Goal: Information Seeking & Learning: Learn about a topic

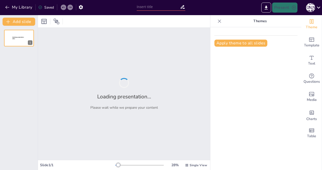
type input "経営学の基本概念と企業の役割"
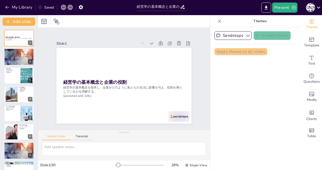
checkbox input "true"
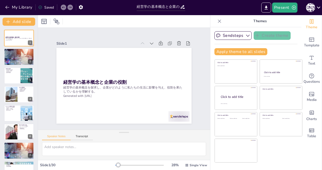
checkbox input "true"
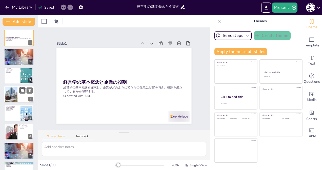
checkbox input "true"
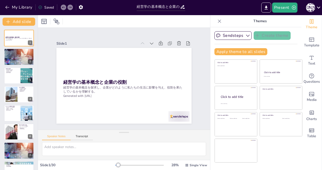
checkbox input "true"
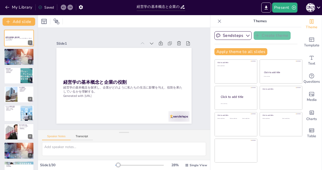
checkbox input "true"
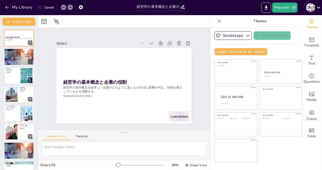
checkbox input "true"
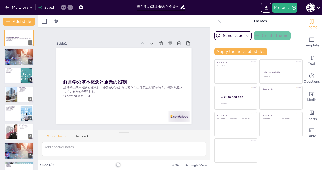
checkbox input "true"
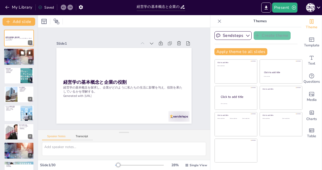
checkbox input "true"
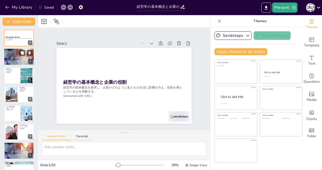
checkbox input "true"
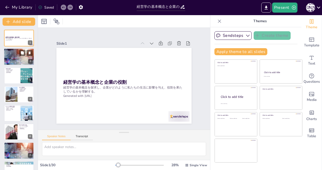
click at [14, 57] on div at bounding box center [19, 56] width 30 height 17
type textarea "経営学は、企業の本質やマネジメントの方法を考察する学問であり、企業がどのように機能するのかを理解するために不可欠です。 情報収集は、企業の活動を理解するための…"
checkbox input "true"
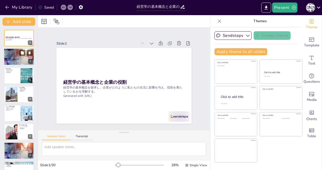
checkbox input "true"
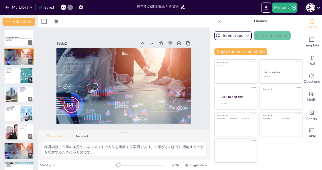
checkbox input "true"
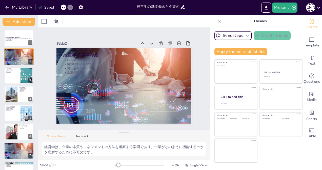
checkbox input "true"
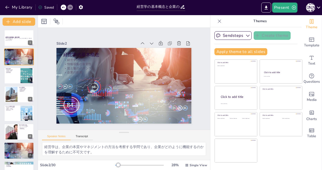
checkbox input "true"
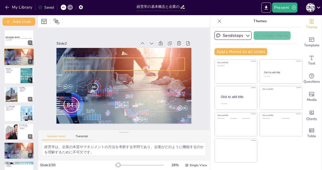
checkbox input "true"
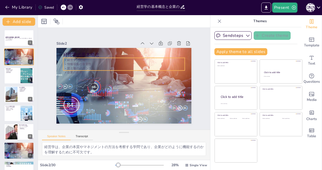
checkbox input "true"
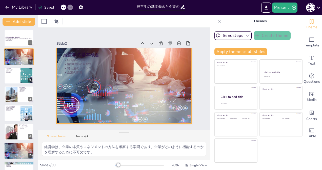
checkbox input "true"
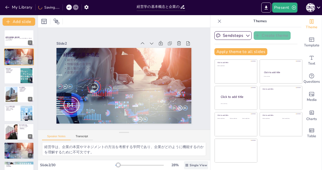
checkbox input "true"
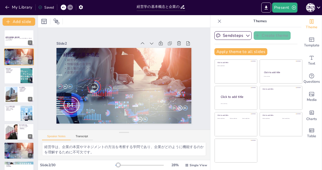
checkbox input "true"
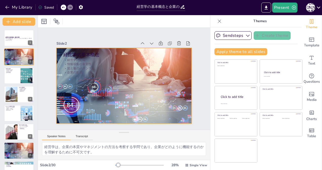
checkbox input "true"
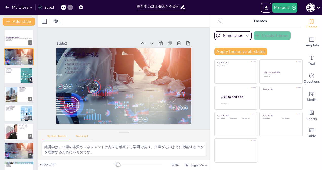
click at [79, 137] on button "Transcript" at bounding box center [82, 138] width 23 height 6
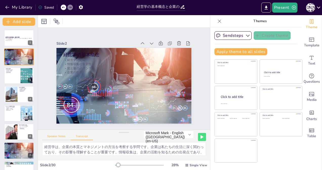
click at [56, 136] on button "Speaker Notes" at bounding box center [56, 138] width 29 height 6
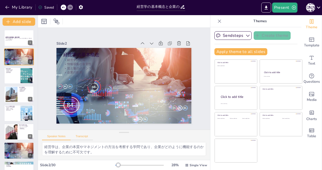
click at [80, 137] on button "Transcript" at bounding box center [82, 138] width 23 height 6
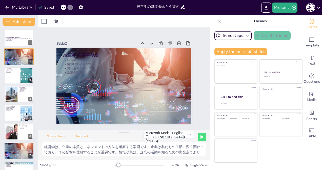
click at [57, 136] on button "Speaker Notes" at bounding box center [56, 138] width 29 height 6
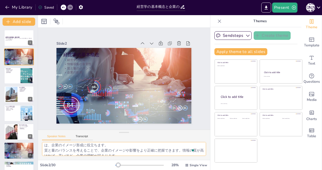
scroll to position [33, 0]
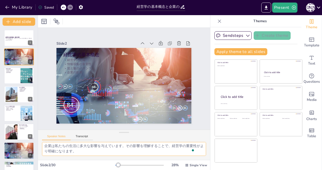
drag, startPoint x: 45, startPoint y: 147, endPoint x: 92, endPoint y: 158, distance: 49.2
click at [92, 158] on div "経営学は、企業の本質やマネジメントの方法を考察する学問であり、企業がどのように機能するのかを理解するために不可欠です。 情報収集は、企業の活動を理解するための…" at bounding box center [124, 151] width 172 height 18
checkbox input "true"
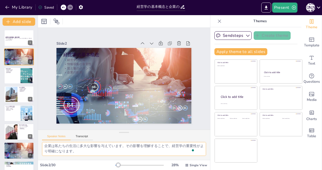
checkbox input "true"
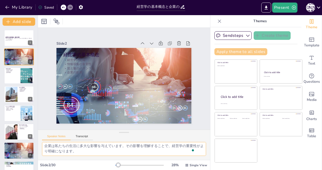
checkbox input "true"
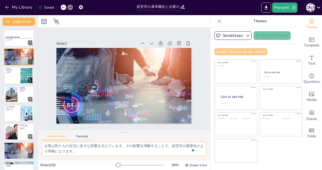
checkbox input "true"
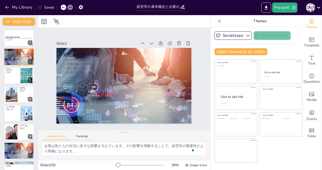
checkbox input "true"
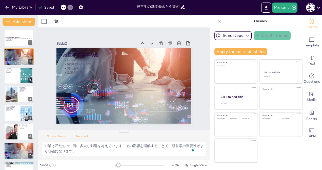
click at [83, 137] on button "Transcript" at bounding box center [82, 138] width 23 height 6
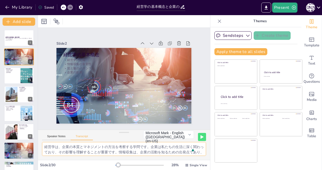
scroll to position [12, 0]
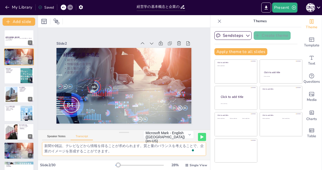
drag, startPoint x: 44, startPoint y: 147, endPoint x: 146, endPoint y: 163, distance: 103.5
click at [146, 163] on div "Slide 1 経営学の基本概念と企業の役割 経営学の基本概念を探求し、企業がどのように私たちの生活に影響を与え、役割を果たしているかを理解する。 Gener…" at bounding box center [124, 92] width 172 height 155
checkbox input "true"
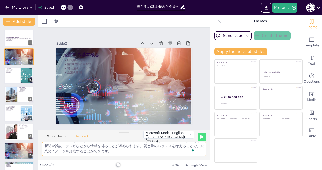
checkbox input "true"
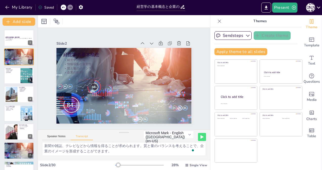
checkbox input "true"
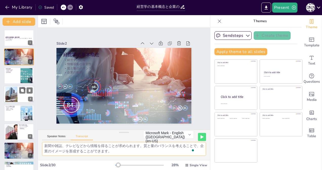
checkbox input "true"
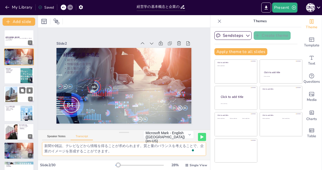
checkbox input "true"
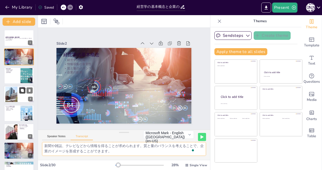
checkbox input "true"
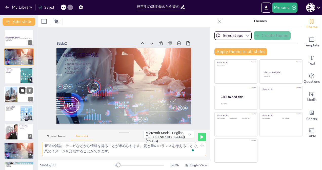
checkbox input "true"
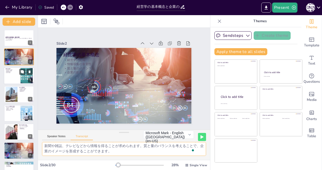
checkbox input "true"
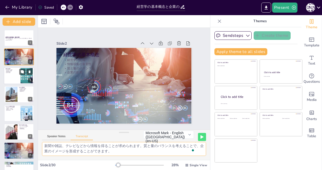
checkbox input "true"
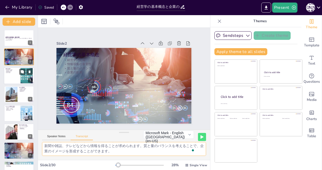
checkbox input "true"
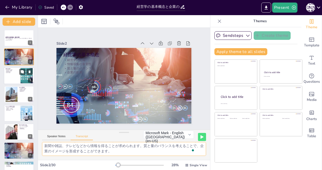
click at [10, 77] on div at bounding box center [19, 75] width 30 height 17
checkbox input "true"
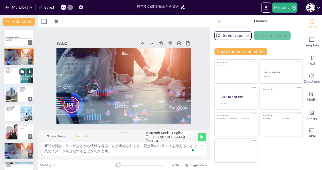
checkbox input "true"
type textarea "企業は私たちの生活を便利にし、豊かにするシステムです。製品やサービスを提供することで、私たちの日常生活に直接的な影響を与えています。企業の活動を通じて、私たち…"
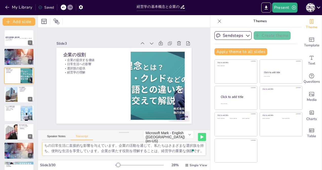
checkbox input "true"
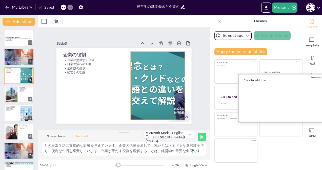
checkbox input "true"
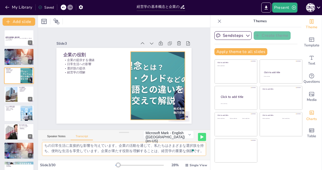
checkbox input "true"
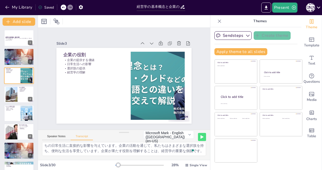
checkbox input "true"
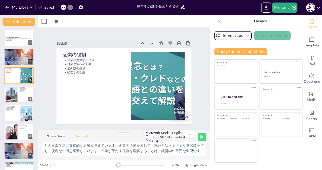
checkbox input "true"
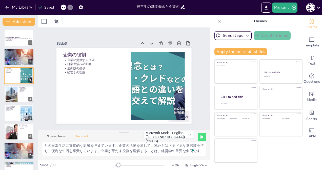
checkbox input "true"
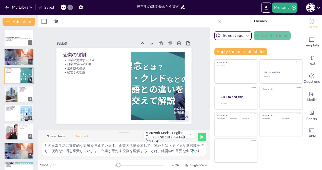
checkbox input "true"
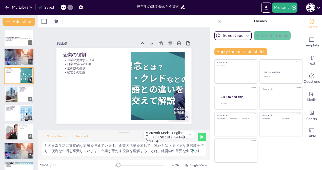
click at [56, 135] on button "Speaker Notes" at bounding box center [56, 138] width 29 height 6
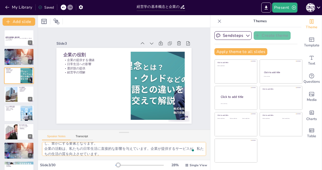
scroll to position [33, 0]
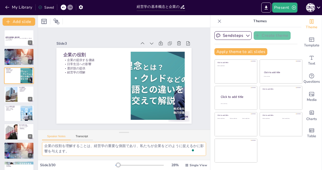
drag, startPoint x: 44, startPoint y: 146, endPoint x: 93, endPoint y: 158, distance: 50.4
click at [93, 158] on div "企業は製品やサービスを通じて、私たちに価値を提供しています。この価値が私たちの生活を便利にし、豊かにする要素となります。 企業の活動は、私たちの日常生活に直接…" at bounding box center [124, 151] width 172 height 18
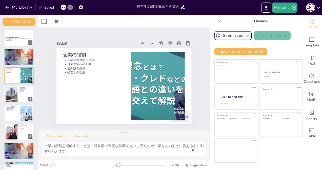
click at [83, 138] on button "Transcript" at bounding box center [82, 138] width 23 height 6
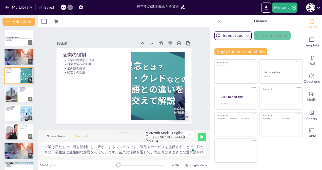
scroll to position [12, 0]
drag, startPoint x: 43, startPoint y: 147, endPoint x: 72, endPoint y: 159, distance: 31.5
click at [72, 159] on div "企業は私たちの生活を便利にし、豊かにするシステムです。製品やサービスを提供することで、私たちの日常生活に直接的な影響を与えています。企業の活動を通じて、私たち…" at bounding box center [124, 151] width 172 height 18
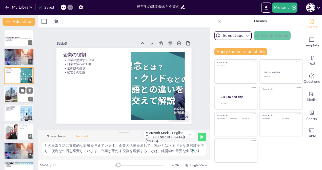
click at [11, 93] on div at bounding box center [11, 94] width 16 height 15
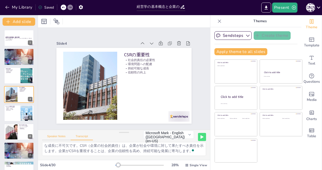
click at [53, 135] on button "Speaker Notes" at bounding box center [56, 138] width 29 height 6
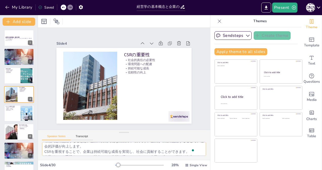
scroll to position [28, 0]
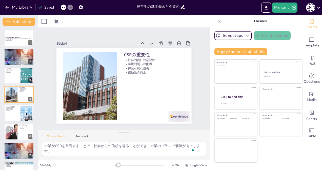
drag, startPoint x: 45, startPoint y: 146, endPoint x: 81, endPoint y: 157, distance: 37.7
click at [81, 157] on div "企業は社会的責任を果たすことが求められています。この責任を果たすことで、企業の信頼性が向上します。 環境問題に配慮することは、企業の持続可能な成長に不可欠です…" at bounding box center [124, 151] width 172 height 18
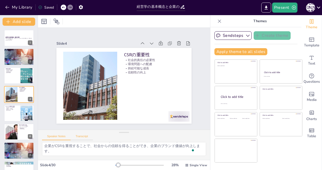
click at [84, 136] on button "Transcript" at bounding box center [82, 138] width 23 height 6
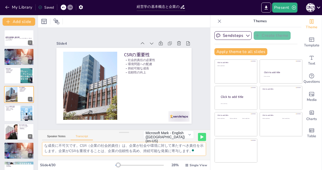
scroll to position [12, 0]
drag, startPoint x: 45, startPoint y: 146, endPoint x: 84, endPoint y: 158, distance: 40.3
click at [84, 158] on div "企業は社会的責任を果たす必要があります。環境問題や社会問題に配慮することは、企業の持続可能な成長に不可欠です。CSR（企業の社会的責任）は、企業が社会や環境に…" at bounding box center [124, 151] width 172 height 18
click at [14, 110] on p "競争力の強化" at bounding box center [12, 110] width 14 height 1
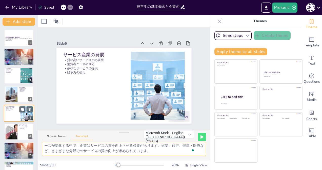
scroll to position [6, 0]
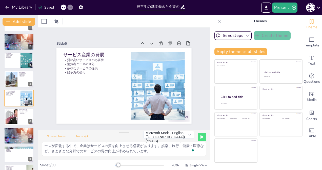
click at [52, 135] on button "Speaker Notes" at bounding box center [56, 138] width 29 height 6
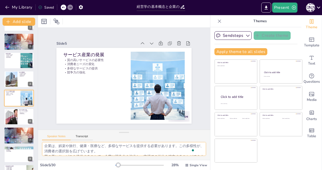
scroll to position [0, 0]
drag, startPoint x: 45, startPoint y: 147, endPoint x: 121, endPoint y: 158, distance: 76.9
click at [121, 158] on div "サービス産業では、質の高いサービスの提供が不可欠です。消費者の期待に応えるためには、サービスの質を向上させる必要があります。 消費者のニーズが変化しているため…" at bounding box center [124, 151] width 172 height 18
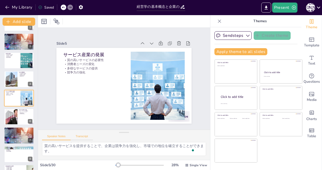
click at [77, 138] on button "Transcript" at bounding box center [82, 138] width 23 height 6
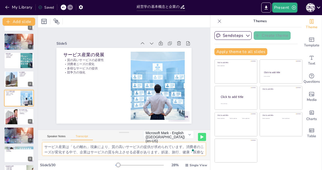
scroll to position [6, 0]
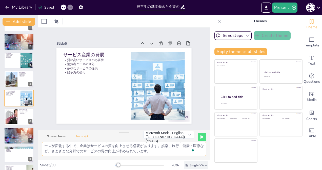
drag, startPoint x: 44, startPoint y: 146, endPoint x: 188, endPoint y: 162, distance: 145.3
click at [188, 162] on div "Slide 1 経営学の基本概念と企業の役割 経営学の基本概念を探求し、企業がどのように私たちの生活に影響を与え、役割を果たしているかを理解する。 Gener…" at bounding box center [124, 92] width 172 height 155
click at [13, 117] on div at bounding box center [11, 117] width 33 height 15
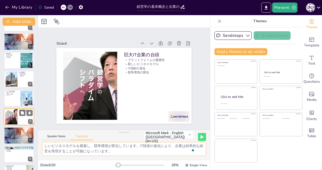
scroll to position [34, 0]
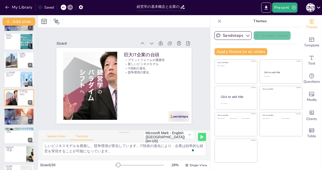
click at [52, 136] on button "Speaker Notes" at bounding box center [56, 138] width 29 height 6
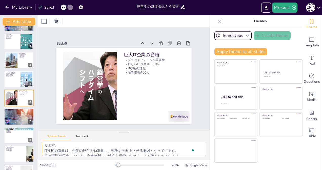
scroll to position [22, 0]
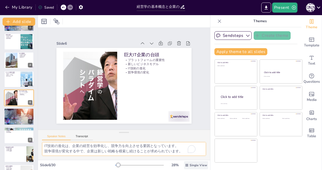
drag, startPoint x: 45, startPoint y: 146, endPoint x: 192, endPoint y: 162, distance: 148.0
click at [192, 162] on div "Slide 1 経営学の基本概念と企業の役割 経営学の基本概念を探求し、企業がどのように私たちの生活に影響を与え、役割を果たしているかを理解する。 Gener…" at bounding box center [124, 92] width 172 height 155
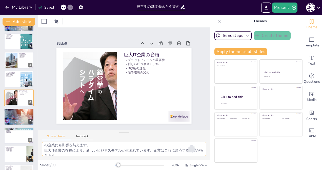
scroll to position [0, 0]
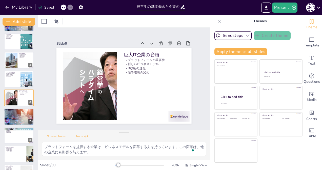
click at [80, 136] on button "Transcript" at bounding box center [82, 138] width 23 height 6
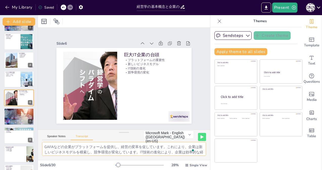
scroll to position [6, 0]
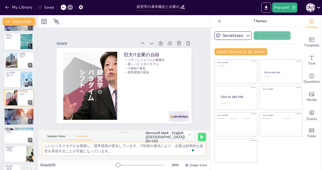
drag, startPoint x: 44, startPoint y: 146, endPoint x: 144, endPoint y: 161, distance: 101.2
click at [143, 161] on div "Slide 1 経営学の基本概念と企業の役割 経営学の基本概念を探求し、企業がどのように私たちの生活に影響を与え、役割を果たしているかを理解する。 Gener…" at bounding box center [124, 92] width 172 height 155
click at [13, 114] on p "方向性の指針" at bounding box center [18, 114] width 27 height 1
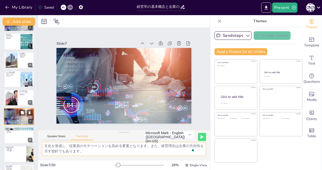
scroll to position [53, 0]
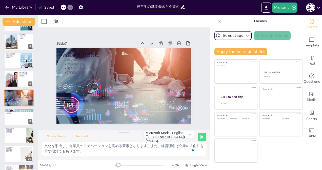
click at [52, 136] on button "Speaker Notes" at bounding box center [56, 138] width 29 height 6
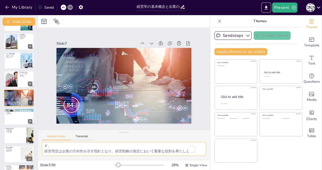
scroll to position [17, 0]
drag, startPoint x: 43, startPoint y: 145, endPoint x: 201, endPoint y: 173, distance: 159.8
click at [201, 170] on html "My Library Saved 経営学の基本概念と企業の役割 Present 柳 柳 Document fonts Akatab Recently used…" at bounding box center [161, 85] width 322 height 170
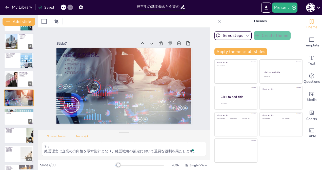
click at [81, 137] on button "Transcript" at bounding box center [82, 138] width 23 height 6
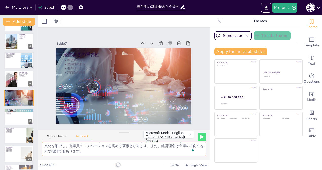
scroll to position [6, 0]
drag, startPoint x: 44, startPoint y: 146, endPoint x: 148, endPoint y: 170, distance: 107.2
click at [148, 170] on html "My Library Saved 経営学の基本概念と企業の役割 Present 柳 柳 Document fonts Akatab Recently used…" at bounding box center [161, 85] width 322 height 170
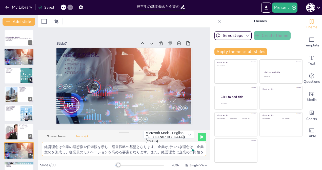
scroll to position [6, 0]
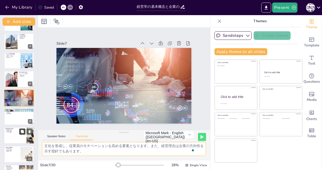
checkbox input "true"
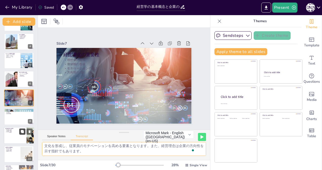
checkbox input "true"
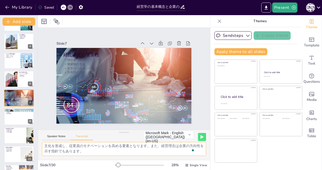
checkbox input "true"
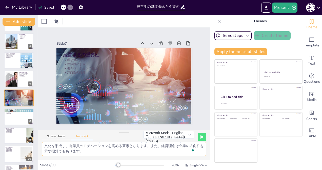
checkbox input "true"
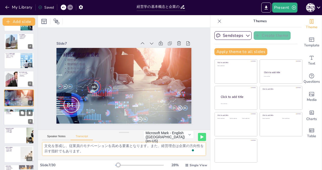
checkbox input "true"
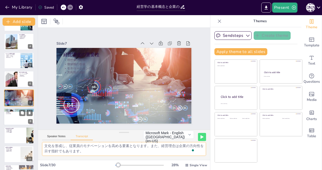
click at [9, 117] on div at bounding box center [19, 116] width 30 height 17
checkbox input "true"
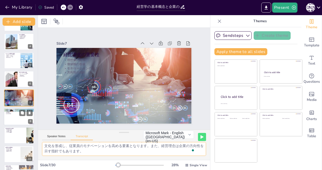
checkbox input "true"
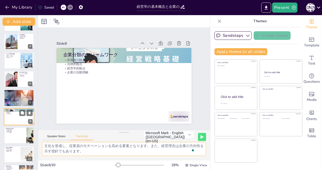
scroll to position [72, 0]
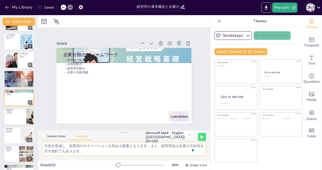
checkbox input "true"
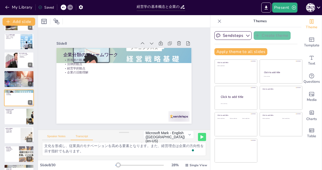
click at [51, 136] on button "Speaker Notes" at bounding box center [56, 138] width 29 height 6
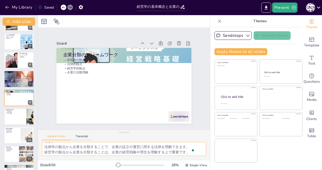
scroll to position [17, 0]
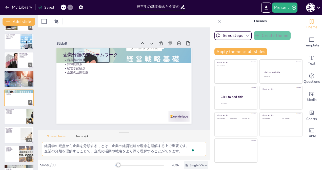
drag, startPoint x: 45, startPoint y: 146, endPoint x: 198, endPoint y: 163, distance: 154.7
click at [198, 163] on div "Slide 1 経営学の基本概念と企業の役割 経営学の基本概念を探求し、企業がどのように私たちの生活に影響を与え、役割を果たしているかを理解する。 Gener…" at bounding box center [124, 92] width 172 height 155
checkbox input "true"
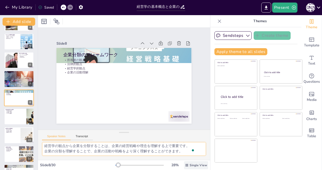
checkbox input "true"
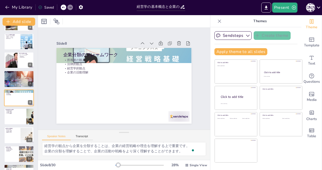
checkbox input "true"
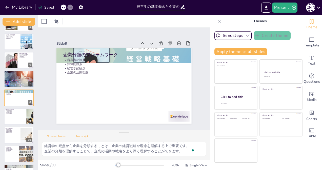
click at [78, 137] on button "Transcript" at bounding box center [82, 138] width 23 height 6
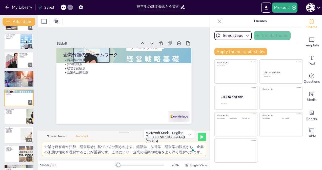
scroll to position [6, 0]
drag, startPoint x: 44, startPoint y: 146, endPoint x: 128, endPoint y: 164, distance: 85.9
click at [128, 164] on div "Slide 1 経営学の基本概念と企業の役割 経営学の基本概念を探求し、企業がどのように私たちの生活に影響を与え、役割を果たしているかを理解する。 Gener…" at bounding box center [124, 92] width 172 height 155
checkbox input "true"
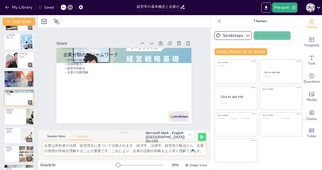
checkbox input "true"
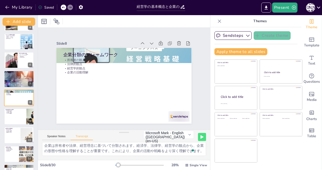
checkbox input "true"
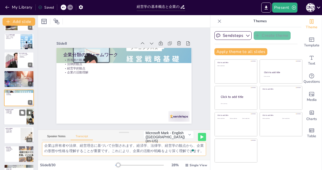
checkbox input "true"
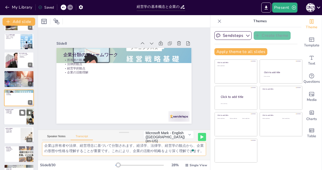
checkbox input "true"
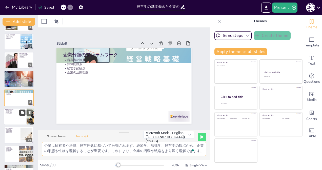
checkbox input "true"
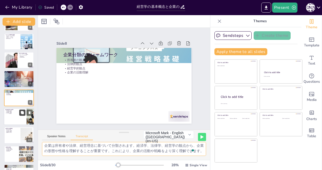
checkbox input "true"
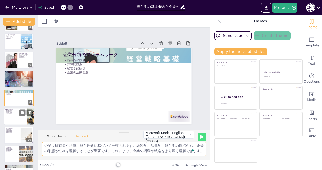
checkbox input "true"
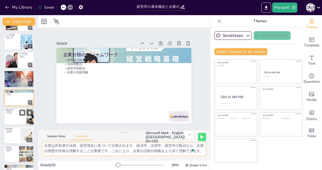
click at [15, 114] on p "バランスの重要性" at bounding box center [15, 113] width 20 height 1
checkbox input "true"
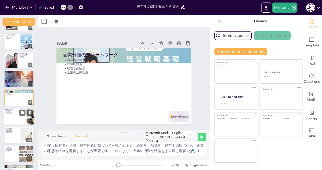
checkbox input "true"
type textarea "経営学は企業内部の合理性、人的資源、外部環境との相互関係を重視します。企業が成功するためには、これらの要素をバランスよく考慮することが必要です。経営戦略はこれ…"
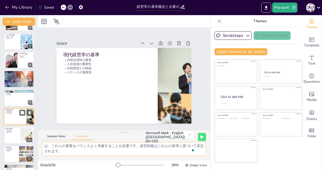
scroll to position [91, 0]
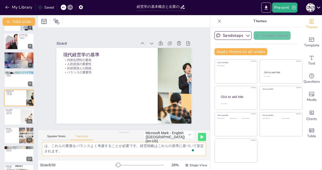
checkbox input "true"
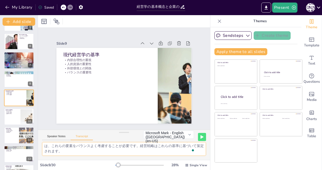
checkbox input "true"
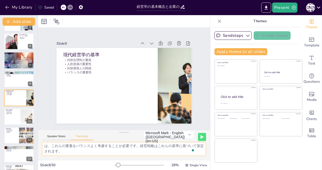
checkbox input "true"
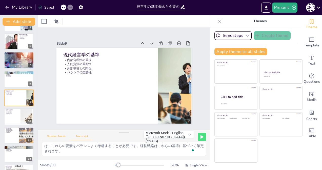
click at [50, 135] on button "Speaker Notes" at bounding box center [56, 138] width 29 height 6
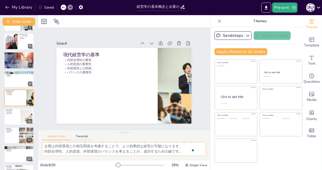
scroll to position [12, 0]
drag, startPoint x: 43, startPoint y: 146, endPoint x: 210, endPoint y: 168, distance: 168.4
click at [210, 168] on div "Document fonts Akatab Recently used Mulish Akatab Popular fonts Lato Montserrat…" at bounding box center [161, 92] width 322 height 155
checkbox input "true"
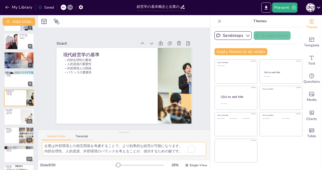
checkbox input "true"
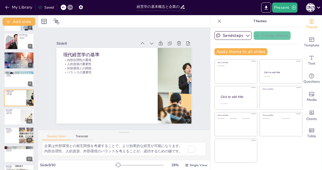
checkbox input "true"
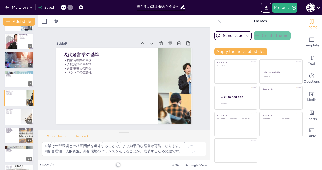
click at [79, 135] on button "Transcript" at bounding box center [82, 138] width 23 height 6
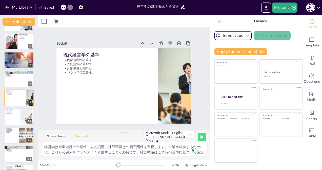
scroll to position [6, 0]
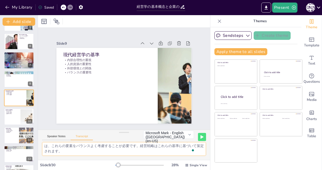
drag, startPoint x: 45, startPoint y: 146, endPoint x: 138, endPoint y: 166, distance: 95.4
click at [138, 166] on div "Slide 1 経営学の基本概念と企業の役割 経営学の基本概念を探求し、企業がどのように私たちの生活に影響を与え、役割を果たしているかを理解する。 Gener…" at bounding box center [124, 92] width 172 height 155
checkbox input "true"
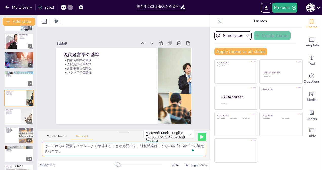
checkbox input "true"
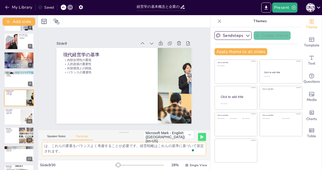
checkbox input "true"
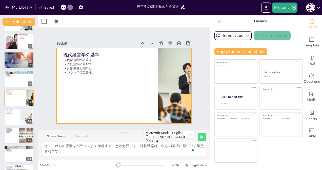
checkbox input "true"
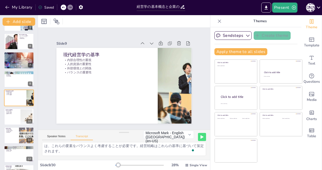
checkbox input "true"
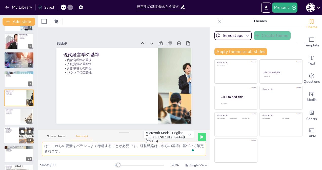
checkbox input "true"
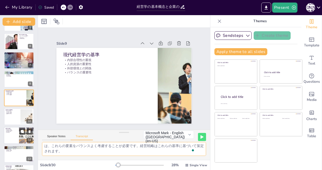
checkbox input "true"
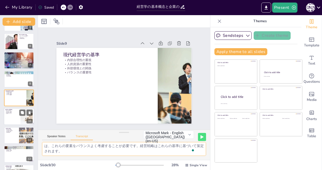
checkbox input "true"
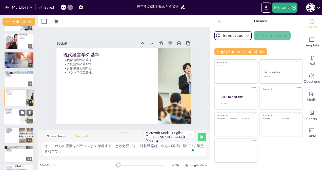
checkbox input "true"
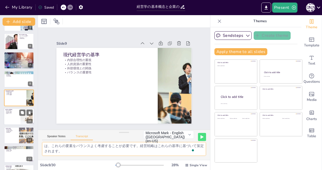
click at [8, 116] on div at bounding box center [19, 116] width 30 height 17
checkbox input "true"
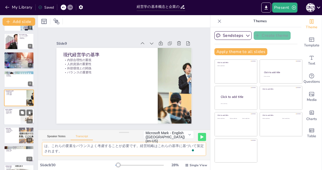
checkbox input "true"
type textarea "経営学は現代を生きる人々にとって不可欠な学問です。企業を理解することは、私たちの日常生活に深く関わっており、経営学は「戦略を立てる」「組織を作る」「人を動かす…"
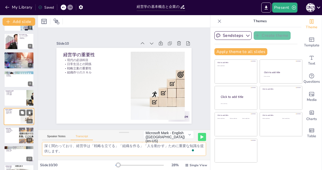
scroll to position [109, 0]
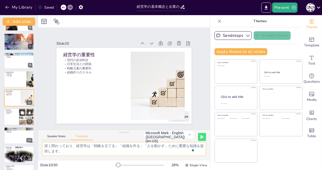
checkbox input "true"
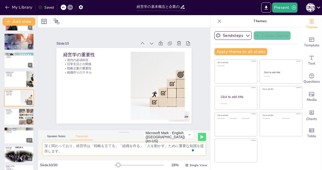
checkbox input "true"
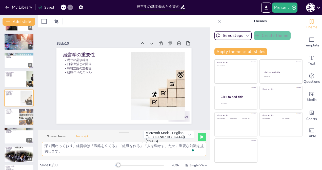
checkbox input "true"
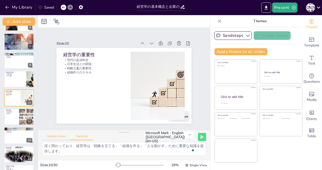
click at [57, 135] on button "Speaker Notes" at bounding box center [56, 138] width 29 height 6
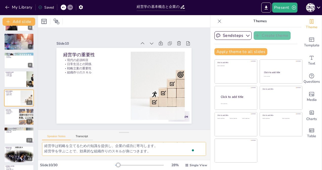
scroll to position [12, 0]
drag, startPoint x: 44, startPoint y: 146, endPoint x: 187, endPoint y: 165, distance: 143.6
click at [187, 165] on div "Slide 1 経営学の基本概念と企業の役割 経営学の基本概念を探求し、企業がどのように私たちの生活に影響を与え、役割を果たしているかを理解する。 Gener…" at bounding box center [124, 92] width 172 height 155
checkbox input "true"
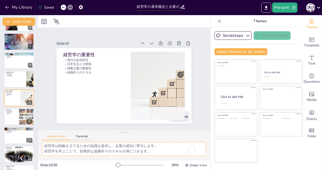
checkbox input "true"
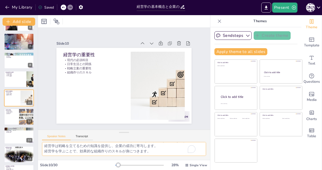
checkbox input "true"
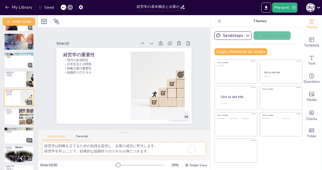
checkbox input "true"
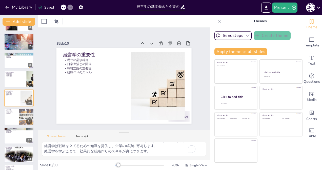
checkbox input "true"
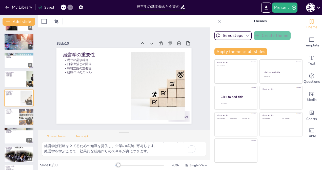
click at [78, 137] on button "Transcript" at bounding box center [82, 138] width 23 height 6
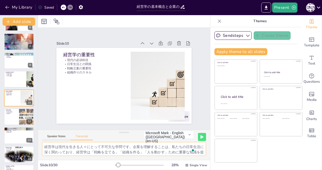
scroll to position [6, 0]
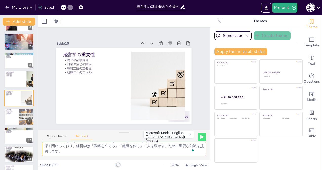
drag, startPoint x: 45, startPoint y: 146, endPoint x: 114, endPoint y: 171, distance: 74.2
click at [114, 170] on html "My Library Saved 経営学の基本概念と企業の役割 Present 柳 柳 Document fonts Akatab Recently used…" at bounding box center [161, 85] width 322 height 170
checkbox input "true"
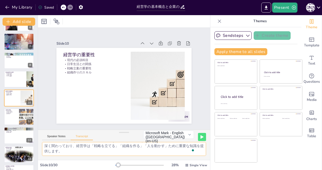
checkbox input "true"
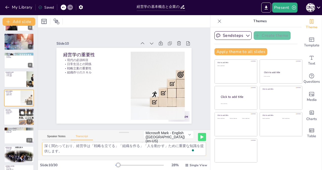
click at [9, 120] on div at bounding box center [19, 116] width 30 height 17
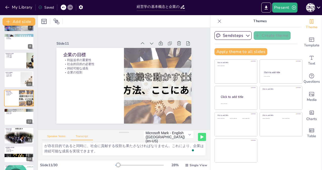
click at [52, 136] on button "Speaker Notes" at bounding box center [56, 138] width 29 height 6
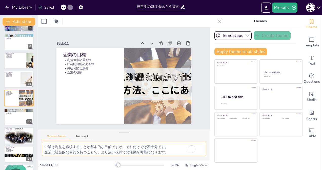
scroll to position [12, 0]
drag, startPoint x: 44, startPoint y: 146, endPoint x: 195, endPoint y: 168, distance: 152.3
click at [195, 168] on div "Slide 1 経営学の基本概念と企業の役割 経営学の基本概念を探求し、企業がどのように私たちの生活に影響を与え、役割を果たしているかを理解する。 Gener…" at bounding box center [124, 92] width 172 height 155
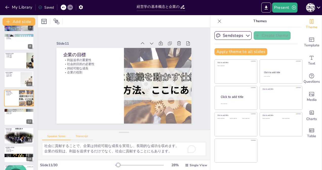
click at [83, 137] on button "Transcript" at bounding box center [82, 138] width 23 height 6
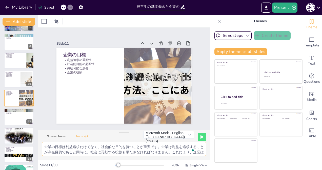
scroll to position [6, 0]
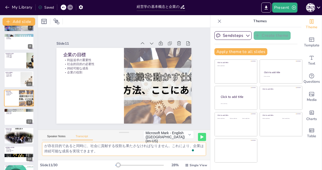
drag, startPoint x: 46, startPoint y: 145, endPoint x: 166, endPoint y: 170, distance: 122.9
click at [165, 170] on html "My Library Saved 経営学の基本概念と企業の役割 Present 柳 柳 Document fonts Akatab Recently used…" at bounding box center [161, 85] width 322 height 170
click at [14, 117] on div at bounding box center [19, 116] width 30 height 17
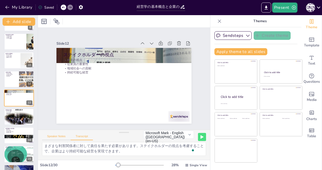
click at [57, 136] on button "Speaker Notes" at bounding box center [56, 138] width 29 height 6
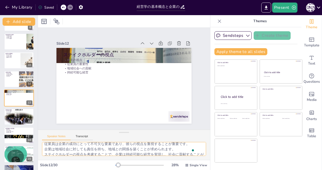
scroll to position [22, 0]
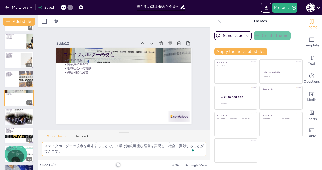
drag, startPoint x: 44, startPoint y: 145, endPoint x: 131, endPoint y: 166, distance: 88.9
click at [131, 166] on div "Slide 1 経営学の基本概念と企業の役割 経営学の基本概念を探求し、企業がどのように私たちの生活に影響を与え、役割を果たしているかを理解する。 Gener…" at bounding box center [124, 92] width 172 height 155
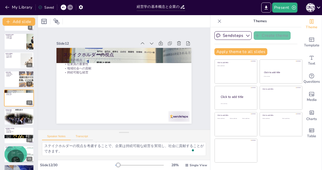
click at [81, 138] on button "Transcript" at bounding box center [82, 138] width 23 height 6
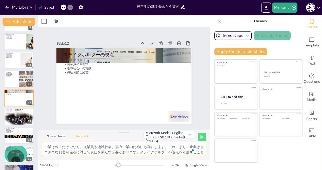
scroll to position [6, 0]
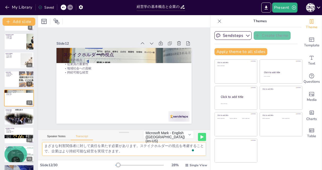
drag, startPoint x: 44, startPoint y: 145, endPoint x: 155, endPoint y: 165, distance: 112.2
click at [155, 165] on div "Slide 1 経営学の基本概念と企業の役割 経営学の基本概念を探求し、企業がどのように私たちの生活に影響を与え、役割を果たしているかを理解する。 Gener…" at bounding box center [124, 92] width 172 height 155
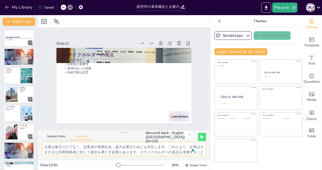
scroll to position [6, 0]
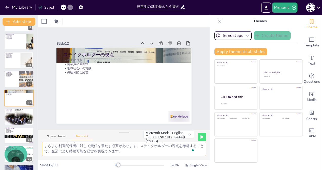
checkbox input "true"
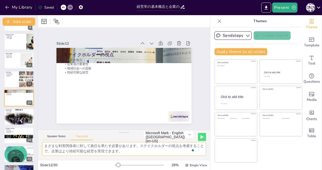
checkbox input "true"
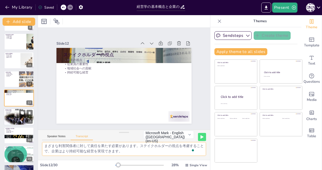
checkbox input "true"
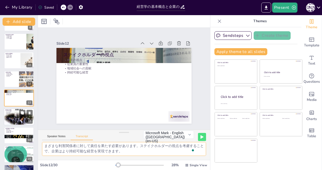
checkbox input "true"
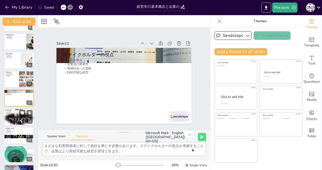
checkbox input "true"
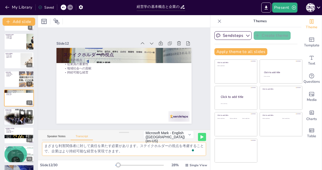
click at [12, 117] on div at bounding box center [19, 117] width 30 height 44
checkbox input "true"
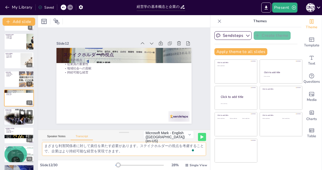
checkbox input "true"
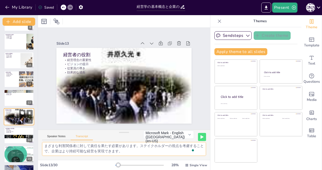
scroll to position [166, 0]
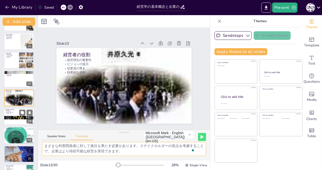
checkbox input "true"
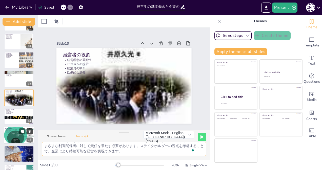
checkbox input "true"
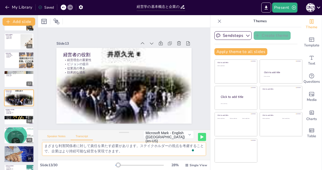
checkbox input "true"
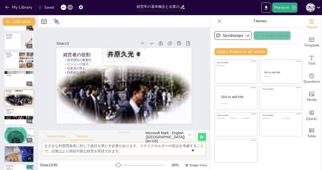
checkbox input "true"
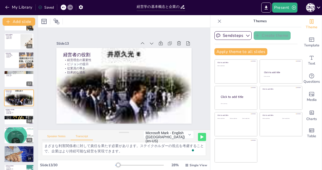
click at [54, 136] on button "Speaker Notes" at bounding box center [56, 138] width 29 height 6
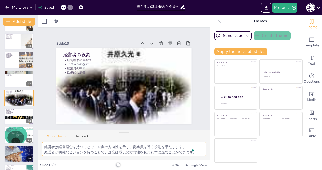
scroll to position [12, 0]
drag, startPoint x: 46, startPoint y: 145, endPoint x: 214, endPoint y: 164, distance: 170.0
click at [213, 164] on div "Document fonts Akatab Recently used Mulish Akatab Popular fonts Lato Montserrat…" at bounding box center [161, 92] width 322 height 155
checkbox input "true"
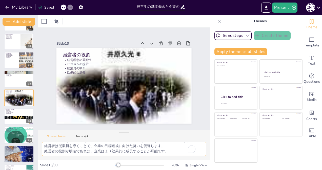
checkbox input "true"
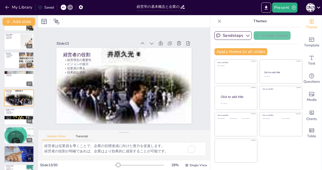
checkbox input "true"
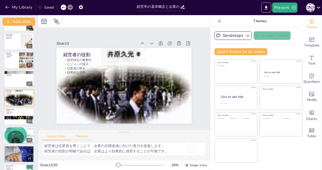
click at [79, 138] on button "Transcript" at bounding box center [82, 138] width 23 height 6
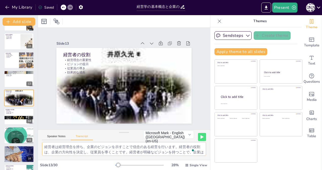
scroll to position [6, 0]
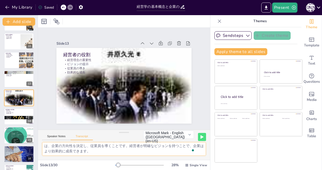
drag, startPoint x: 44, startPoint y: 146, endPoint x: 139, endPoint y: 169, distance: 97.8
click at [139, 169] on div "Slide 1 経営学の基本概念と企業の役割 経営学の基本概念を探求し、企業がどのように私たちの生活に影響を与え、役割を果たしているかを理解する。 Gener…" at bounding box center [124, 92] width 172 height 155
checkbox input "true"
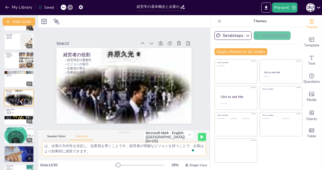
checkbox input "true"
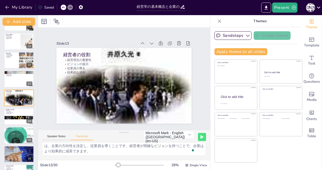
checkbox input "true"
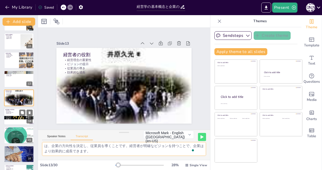
checkbox input "true"
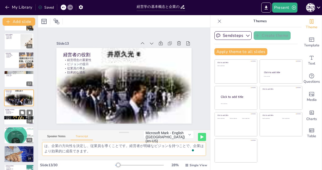
checkbox input "true"
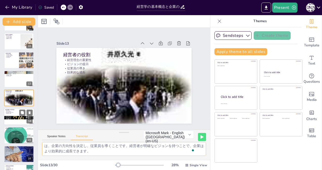
checkbox input "true"
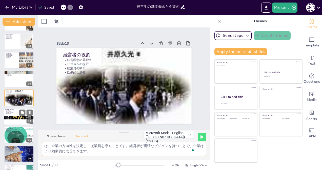
checkbox input "true"
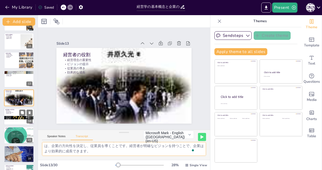
checkbox input "true"
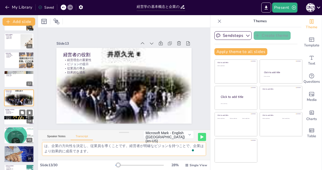
click at [9, 114] on div at bounding box center [19, 116] width 30 height 17
checkbox input "true"
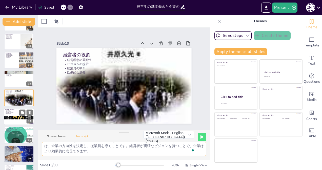
checkbox input "true"
type textarea "経営戦略は経営理念の実現に向けて環境の変化を考慮して策定されます。経営理念と経営戦略は密接に関連しており、戦略は理念を実現するための具体的な計画です。企業は、…"
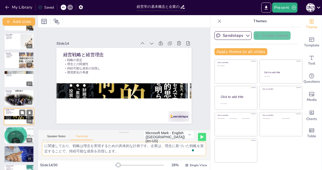
scroll to position [185, 0]
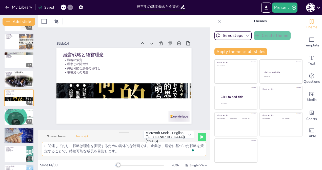
checkbox input "true"
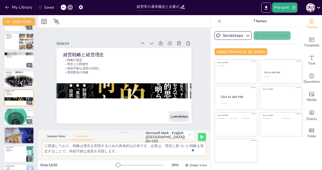
checkbox input "true"
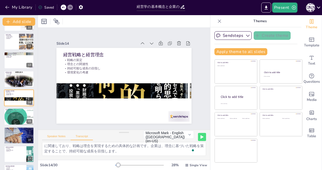
click at [52, 136] on button "Speaker Notes" at bounding box center [56, 138] width 29 height 6
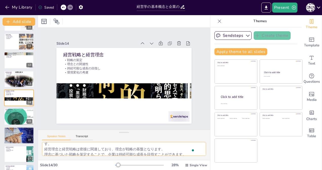
scroll to position [17, 0]
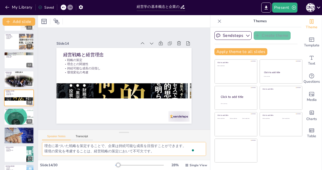
drag, startPoint x: 45, startPoint y: 145, endPoint x: 180, endPoint y: 166, distance: 136.7
click at [180, 166] on div "Slide 1 経営学の基本概念と企業の役割 経営学の基本概念を探求し、企業がどのように私たちの生活に影響を与え、役割を果たしているかを理解する。 Gener…" at bounding box center [124, 92] width 172 height 155
checkbox input "true"
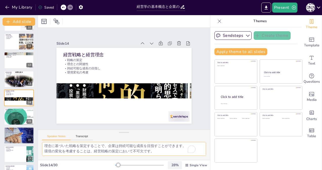
checkbox input "true"
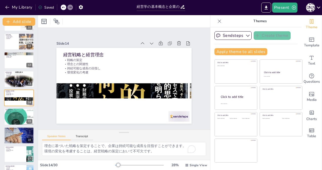
checkbox input "true"
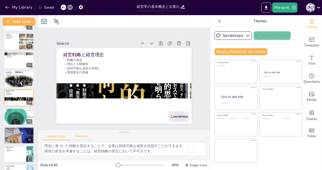
click at [84, 138] on button "Transcript" at bounding box center [82, 138] width 23 height 6
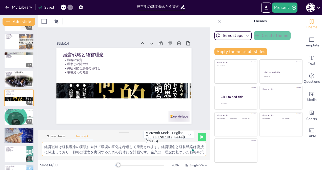
scroll to position [6, 0]
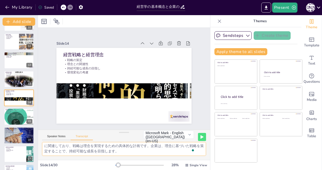
drag, startPoint x: 44, startPoint y: 146, endPoint x: 161, endPoint y: 181, distance: 122.5
click at [161, 170] on html "My Library Saved 経営学の基本概念と企業の役割 Present [PERSON_NAME] Document fonts Akatab Rec…" at bounding box center [161, 85] width 322 height 170
checkbox input "true"
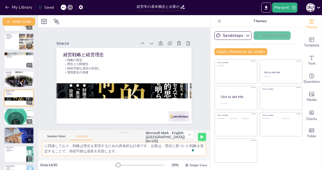
checkbox input "true"
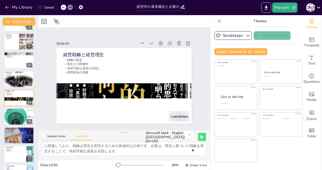
checkbox input "true"
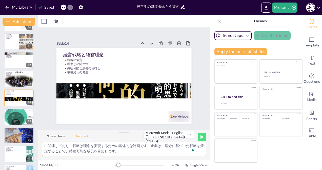
checkbox input "true"
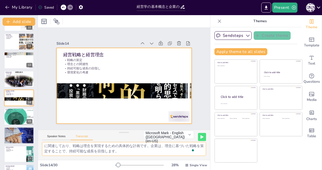
checkbox input "true"
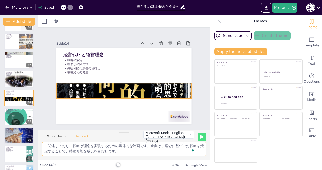
checkbox input "true"
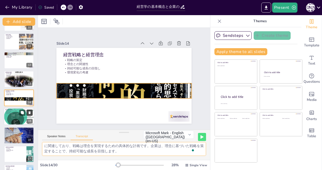
checkbox input "true"
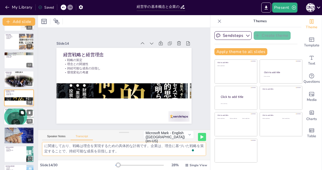
checkbox input "true"
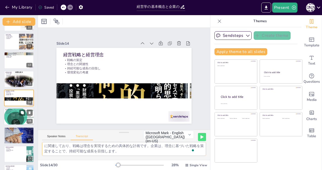
checkbox input "true"
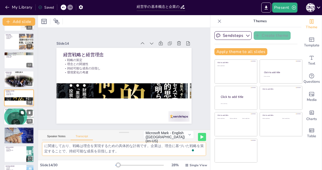
click at [18, 113] on p "成功の可能性" at bounding box center [18, 113] width 27 height 1
checkbox input "true"
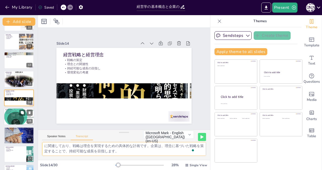
checkbox input "true"
type textarea "特徴ある経営理念や文化を持つ企業が成功する可能性が高いです。経営理念は企業のアイデンティティを形成し、従業員の行動に影響を与えます。成功する企業は、明確な理念…"
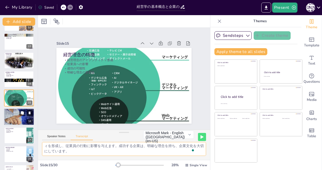
checkbox input "true"
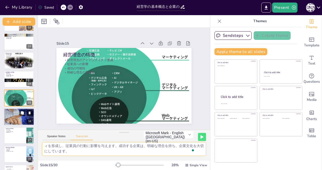
checkbox input "true"
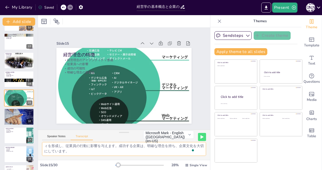
checkbox input "true"
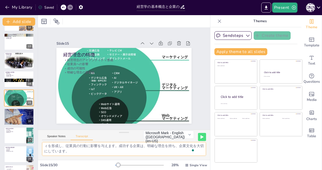
checkbox input "true"
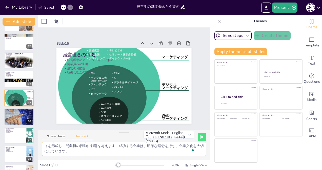
checkbox input "true"
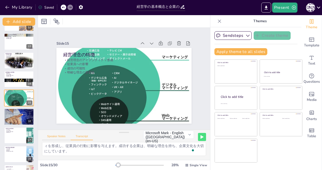
click at [55, 137] on button "Speaker Notes" at bounding box center [56, 138] width 29 height 6
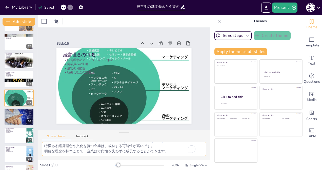
scroll to position [12, 0]
drag, startPoint x: 44, startPoint y: 147, endPoint x: 191, endPoint y: 180, distance: 151.2
click at [191, 170] on html "My Library Saved 経営学の基本概念と企業の役割 Present [PERSON_NAME] Document fonts Akatab Rec…" at bounding box center [161, 85] width 322 height 170
checkbox input "true"
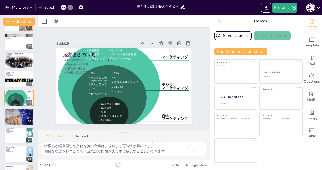
checkbox input "true"
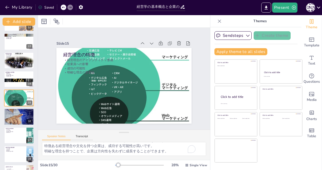
checkbox input "true"
click at [81, 136] on button "Transcript" at bounding box center [82, 138] width 23 height 6
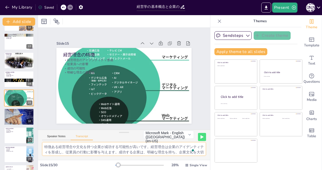
scroll to position [6, 0]
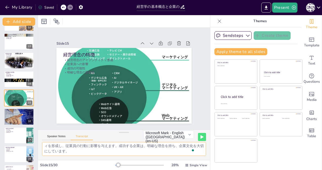
drag, startPoint x: 44, startPoint y: 144, endPoint x: 162, endPoint y: 170, distance: 120.6
click at [162, 170] on html "My Library Saved 経営学の基本概念と企業の役割 Present [PERSON_NAME] Document fonts Akatab Rec…" at bounding box center [161, 85] width 322 height 170
click at [16, 115] on div at bounding box center [19, 117] width 30 height 20
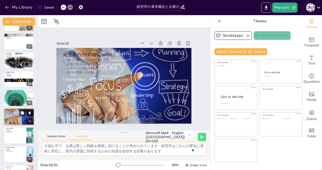
scroll to position [222, 0]
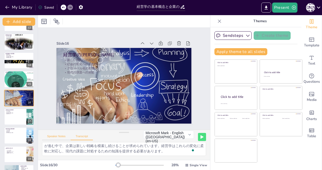
click at [53, 136] on button "Speaker Notes" at bounding box center [56, 138] width 29 height 6
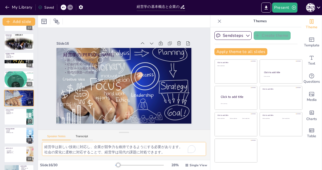
scroll to position [12, 0]
drag, startPoint x: 45, startPoint y: 146, endPoint x: 209, endPoint y: 180, distance: 168.1
click at [209, 170] on html "My Library Saved 経営学の基本概念と企業の役割 Present [PERSON_NAME] Document fonts Akatab Rec…" at bounding box center [161, 85] width 322 height 170
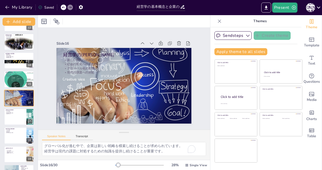
click at [83, 135] on div "Speaker Notes Transcript" at bounding box center [67, 137] width 51 height 7
click at [78, 137] on button "Transcript" at bounding box center [82, 138] width 23 height 6
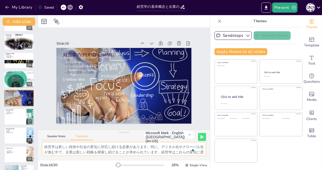
scroll to position [6, 0]
drag, startPoint x: 45, startPoint y: 146, endPoint x: 195, endPoint y: 171, distance: 152.3
click at [195, 170] on html "My Library Saved 経営学の基本概念と企業の役割 Present [PERSON_NAME] Document fonts Akatab Rec…" at bounding box center [161, 85] width 322 height 170
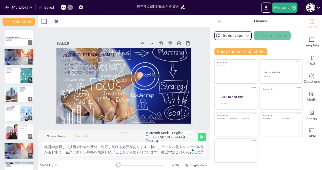
checkbox input "true"
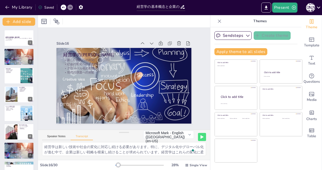
checkbox input "true"
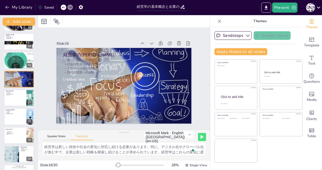
scroll to position [6, 0]
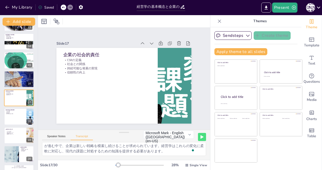
checkbox input "true"
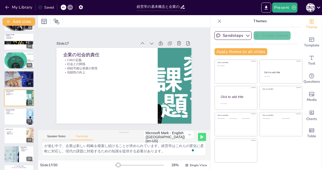
click at [52, 134] on div "Speaker Notes Transcript" at bounding box center [67, 137] width 51 height 7
click at [52, 135] on button "Speaker Notes" at bounding box center [56, 138] width 29 height 6
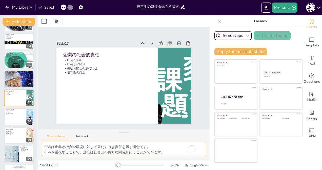
scroll to position [12, 0]
drag, startPoint x: 44, startPoint y: 146, endPoint x: 172, endPoint y: 173, distance: 131.5
click at [172, 170] on html "My Library Saved 経営学の基本概念と企業の役割 Present [PERSON_NAME] Document fonts Akatab Rec…" at bounding box center [161, 85] width 322 height 170
checkbox input "true"
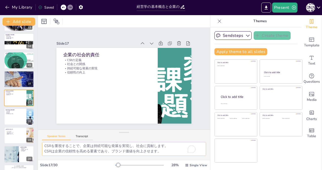
checkbox input "true"
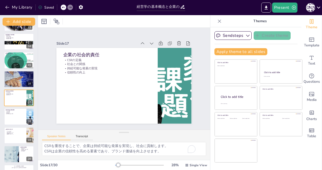
checkbox input "true"
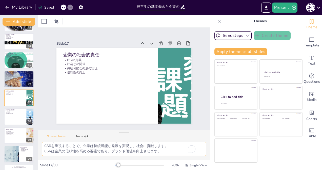
checkbox input "true"
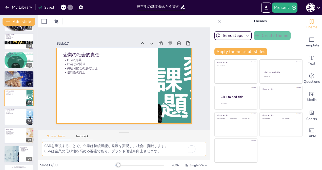
checkbox input "true"
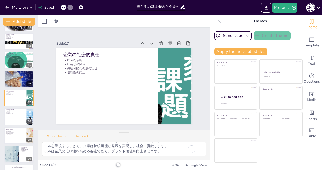
click at [81, 137] on button "Transcript" at bounding box center [82, 138] width 23 height 6
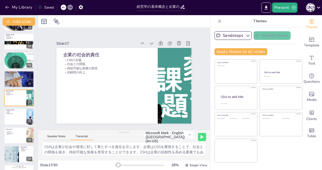
click at [82, 137] on button "Transcript" at bounding box center [82, 138] width 23 height 6
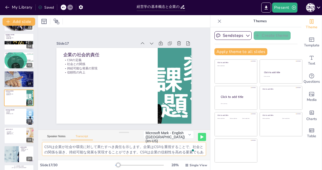
scroll to position [6, 0]
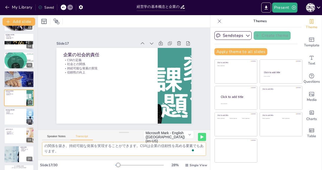
drag, startPoint x: 44, startPoint y: 144, endPoint x: 154, endPoint y: 170, distance: 112.8
click at [154, 170] on div "Slide 1 経営学の基本概念と企業の役割 経営学の基本概念を探求し、企業がどのように私たちの生活に影響を与え、役割を果たしているかを理解する。 Gener…" at bounding box center [124, 92] width 172 height 155
checkbox input "true"
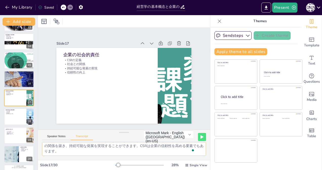
checkbox input "true"
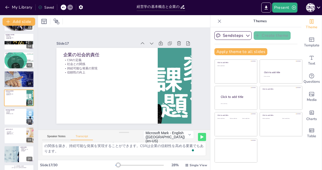
checkbox input "true"
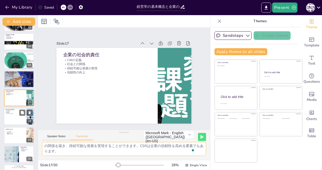
checkbox input "true"
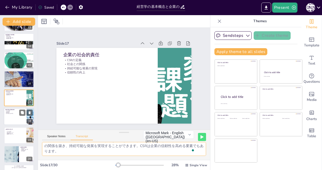
checkbox input "true"
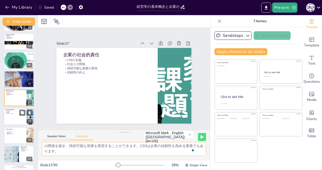
click at [17, 115] on div at bounding box center [19, 116] width 30 height 17
checkbox input "true"
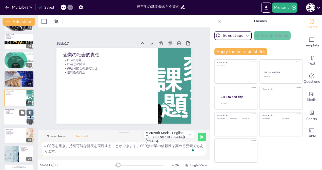
checkbox input "true"
type textarea "SDGsは2030年までの国際的な開発目標であり、企業の役割が重要です。企業がSDGsを意識することで、持続可能な社会の実現に寄与することができます。企業はS…"
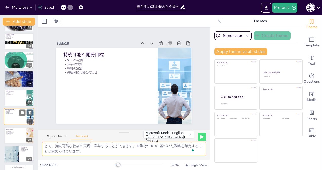
scroll to position [260, 0]
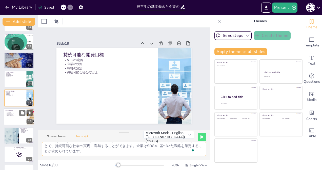
checkbox input "true"
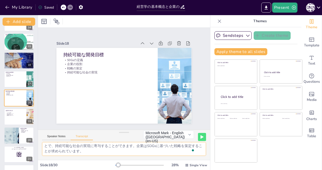
checkbox input "true"
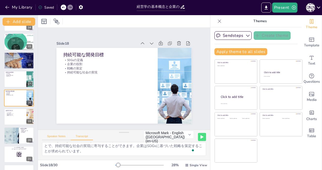
click at [51, 135] on button "Speaker Notes" at bounding box center [56, 138] width 29 height 6
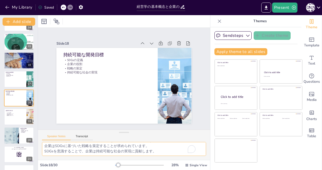
scroll to position [12, 0]
drag, startPoint x: 43, startPoint y: 146, endPoint x: 194, endPoint y: 174, distance: 153.3
click at [194, 170] on html "My Library Saved 経営学の基本概念と企業の役割 Present [PERSON_NAME] Document fonts Akatab Rec…" at bounding box center [161, 85] width 322 height 170
checkbox input "true"
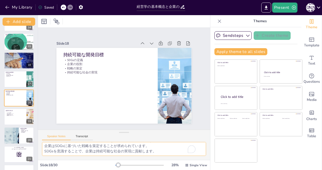
checkbox input "true"
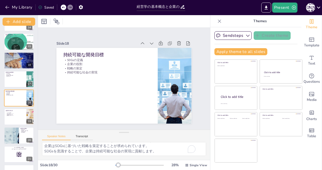
checkbox input "true"
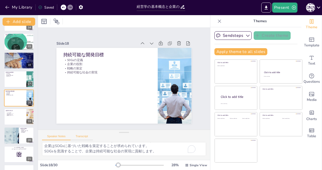
click at [76, 137] on button "Transcript" at bounding box center [82, 138] width 23 height 6
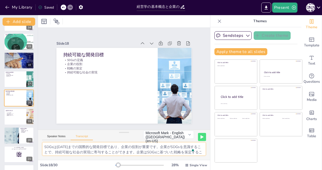
scroll to position [6, 0]
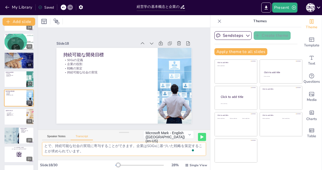
drag, startPoint x: 44, startPoint y: 146, endPoint x: 126, endPoint y: 170, distance: 85.4
click at [126, 170] on html "My Library Saved 経営学の基本概念と企業の役割 Present [PERSON_NAME] Document fonts Akatab Rec…" at bounding box center [161, 85] width 322 height 170
checkbox input "true"
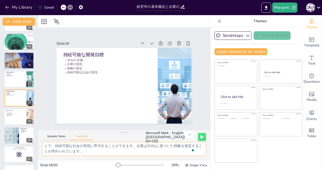
checkbox input "true"
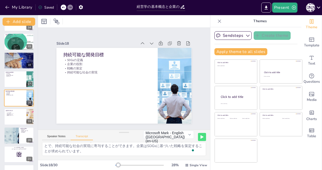
checkbox input "true"
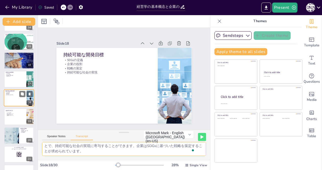
checkbox input "true"
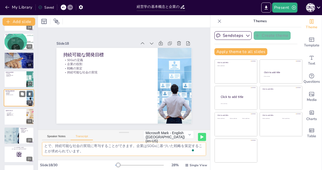
checkbox input "true"
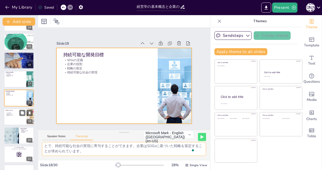
checkbox input "true"
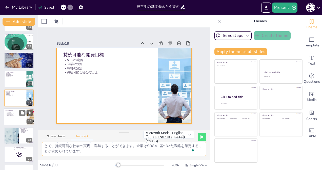
checkbox input "true"
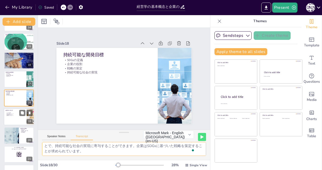
checkbox input "true"
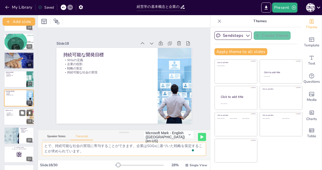
checkbox input "true"
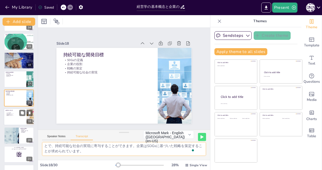
click at [16, 113] on p "スキルの習得" at bounding box center [19, 113] width 26 height 1
checkbox input "true"
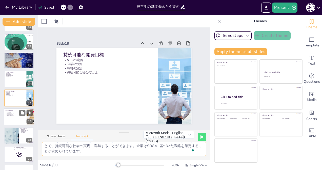
checkbox input "true"
type textarea "経営学を学ぶことで、戦略立案や組織作り、人を動かすスキルが身につきます。学生は、経営学の知識を活用して、実際のビジネスシーンでの問題解決に役立てることができま…"
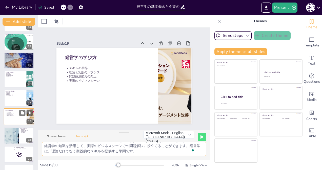
scroll to position [279, 0]
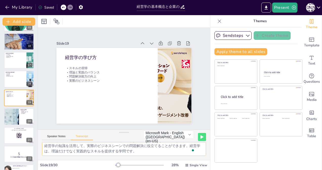
checkbox input "true"
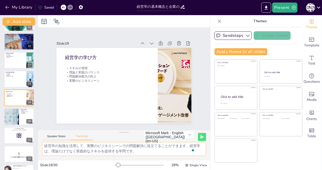
checkbox input "true"
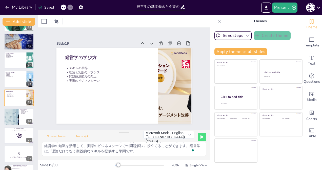
click at [51, 136] on button "Speaker Notes" at bounding box center [56, 138] width 29 height 6
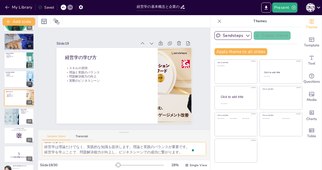
scroll to position [17, 0]
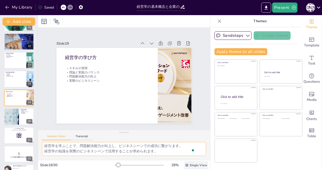
drag, startPoint x: 44, startPoint y: 147, endPoint x: 190, endPoint y: 169, distance: 147.7
click at [190, 169] on div "Slide 1 経営学の基本概念と企業の役割 経営学の基本概念を探求し、企業がどのように私たちの生活に影響を与え、役割を果たしているかを理解する。 Gener…" at bounding box center [124, 92] width 172 height 155
checkbox input "true"
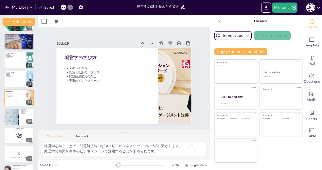
checkbox input "true"
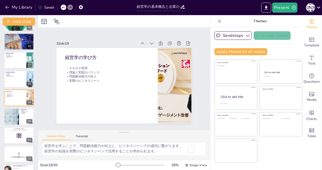
checkbox input "true"
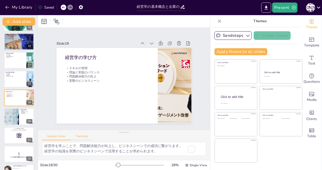
click at [81, 136] on button "Transcript" at bounding box center [82, 138] width 23 height 6
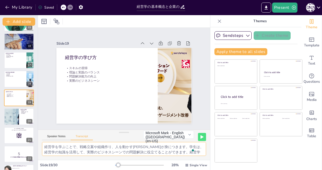
scroll to position [6, 0]
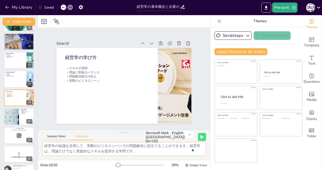
drag, startPoint x: 44, startPoint y: 146, endPoint x: 155, endPoint y: 170, distance: 113.0
click at [155, 170] on div "Slide 1 経営学の基本概念と企業の役割 経営学の基本概念を探求し、企業がどのように私たちの生活に影響を与え、役割を果たしているかを理解する。 Gener…" at bounding box center [124, 92] width 172 height 155
checkbox input "true"
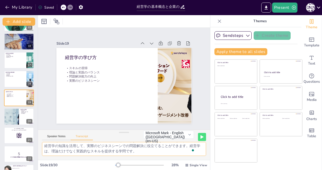
checkbox input "true"
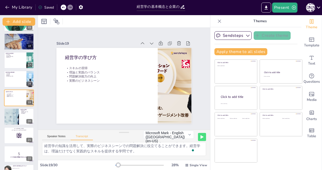
checkbox input "true"
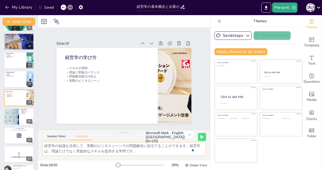
checkbox input "true"
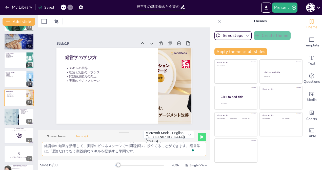
checkbox input "true"
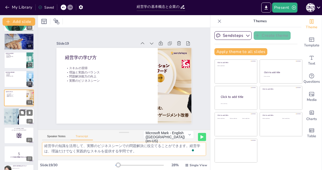
checkbox input "true"
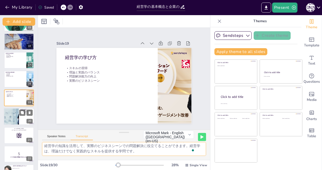
checkbox input "true"
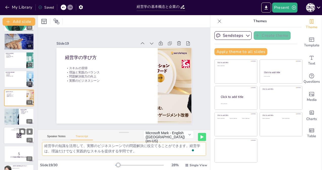
checkbox input "true"
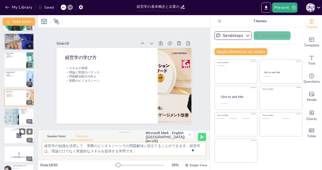
checkbox input "true"
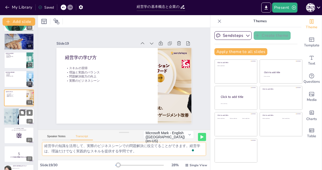
checkbox input "true"
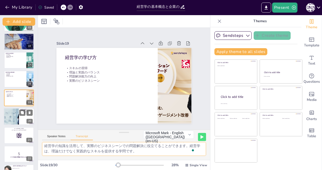
checkbox input "true"
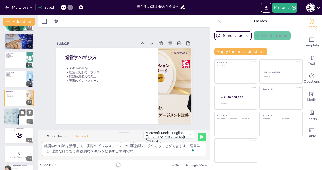
click at [16, 119] on div at bounding box center [11, 116] width 31 height 17
checkbox input "true"
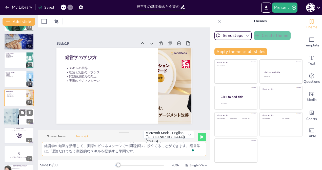
checkbox input "true"
type textarea "経営学の知識を実践に活かし、企業の発展に寄与することが求められます。学生は、学んだ知識を基にして、実際のビジネスシーンでの課題解決に取り組むことが重要です。実…"
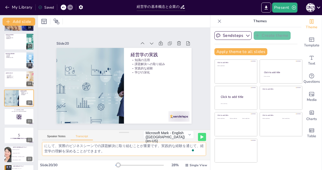
checkbox input "true"
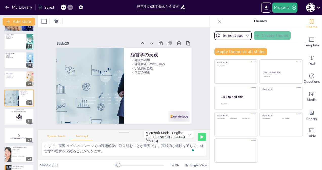
click at [50, 138] on button "Speaker Notes" at bounding box center [56, 138] width 29 height 6
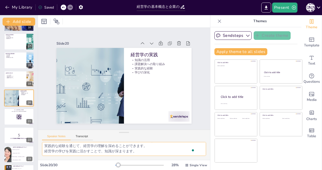
scroll to position [12, 0]
drag, startPoint x: 44, startPoint y: 144, endPoint x: 183, endPoint y: 177, distance: 143.1
click at [183, 170] on html "My Library Saved 経営学の基本概念と企業の役割 Present 柳 柳 Document fonts Akatab Recently used…" at bounding box center [161, 85] width 322 height 170
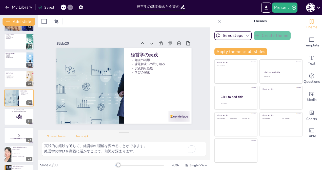
click at [83, 136] on button "Transcript" at bounding box center [82, 138] width 23 height 6
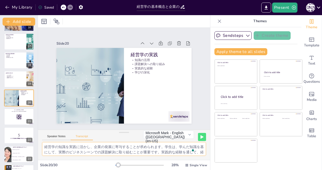
scroll to position [6, 0]
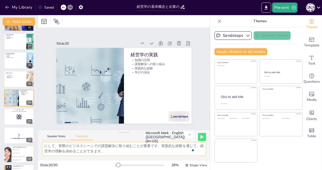
drag, startPoint x: 45, startPoint y: 146, endPoint x: 177, endPoint y: 173, distance: 135.4
click at [177, 170] on html "My Library Saved 経営学の基本概念と企業の役割 Present 柳 柳 Document fonts Akatab Recently used…" at bounding box center [161, 85] width 322 height 170
click at [13, 116] on div at bounding box center [19, 116] width 30 height 17
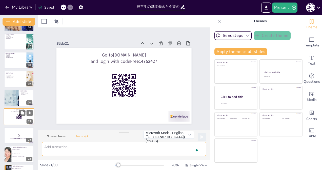
scroll to position [0, 0]
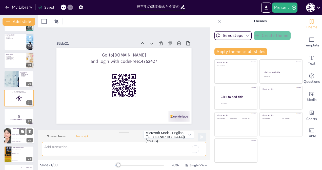
click at [13, 135] on span "企業の利益を追求する学問です。" at bounding box center [23, 135] width 22 height 1
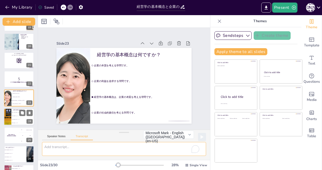
click at [17, 117] on li "利益を追求することです。" at bounding box center [22, 116] width 23 height 4
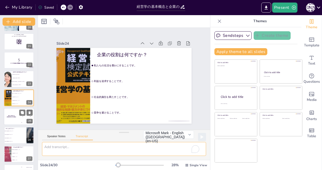
click at [11, 116] on h4 "The winner is Niels 🏆" at bounding box center [11, 117] width 15 height 3
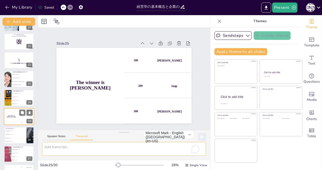
scroll to position [392, 0]
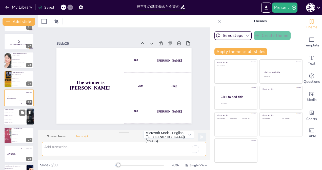
click at [9, 116] on span "企業の利益を追求するものです。" at bounding box center [16, 116] width 22 height 1
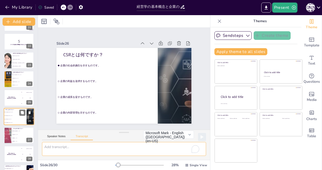
scroll to position [410, 0]
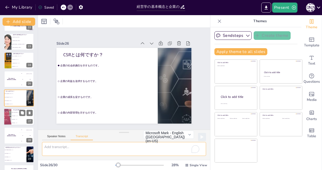
click at [9, 117] on div at bounding box center [7, 116] width 26 height 17
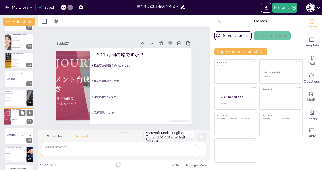
scroll to position [426, 0]
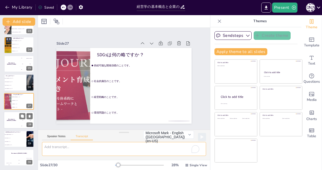
click at [12, 123] on div "The winner is Niels 🏆" at bounding box center [11, 120] width 15 height 17
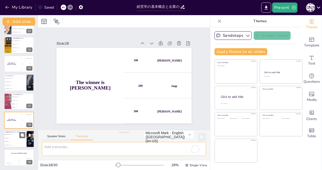
click at [9, 138] on span "企業の利益を示します。" at bounding box center [16, 138] width 22 height 1
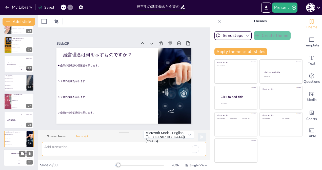
click at [11, 154] on h4 "The winner is Niels 🏆" at bounding box center [19, 153] width 30 height 1
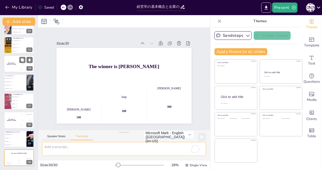
click at [7, 61] on div "The winner is Niels 🏆" at bounding box center [11, 63] width 15 height 17
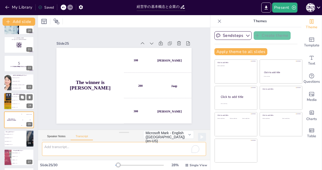
scroll to position [341, 0]
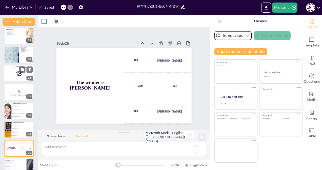
click at [12, 72] on div at bounding box center [19, 73] width 30 height 17
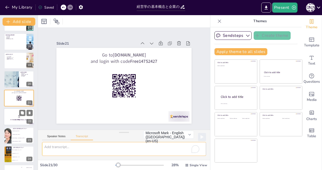
click at [11, 110] on div at bounding box center [19, 116] width 30 height 17
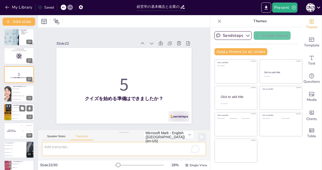
scroll to position [386, 0]
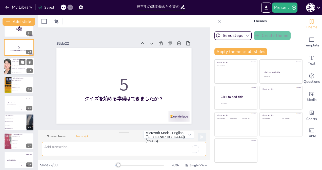
click at [14, 64] on li "企業の利益を追求する学問です。" at bounding box center [22, 66] width 23 height 4
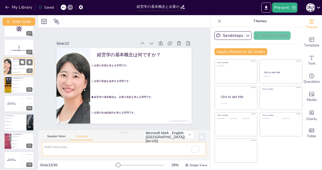
scroll to position [354, 0]
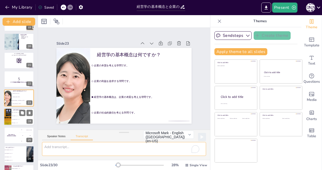
click at [15, 116] on span "利益を追求することです。" at bounding box center [23, 116] width 22 height 1
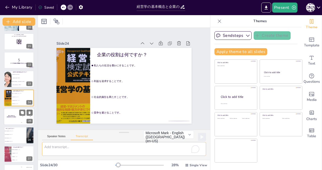
click at [9, 115] on div "The winner is Niels 🏆" at bounding box center [11, 116] width 15 height 17
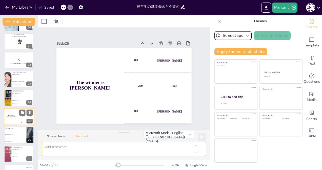
scroll to position [392, 0]
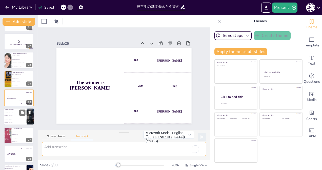
click at [14, 117] on li "企業の利益を追求するものです。" at bounding box center [15, 116] width 23 height 4
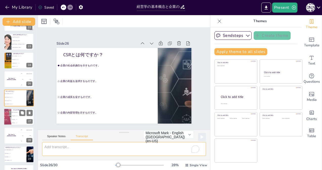
click at [18, 116] on span "社会的責任のことです。" at bounding box center [23, 116] width 22 height 1
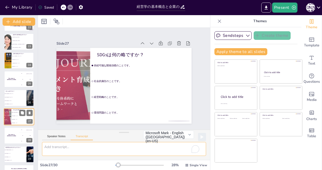
scroll to position [426, 0]
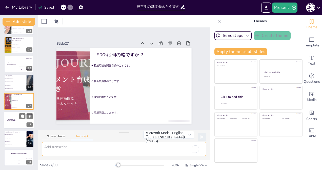
click at [13, 117] on div "The winner is Niels 🏆" at bounding box center [11, 120] width 15 height 17
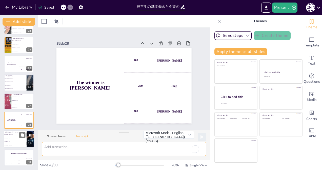
click at [13, 134] on span "企業の理想像や価値観を示します。" at bounding box center [16, 134] width 22 height 1
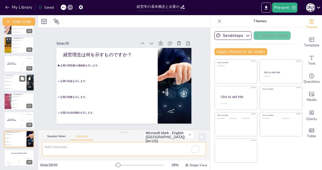
click at [11, 81] on li "企業の利益を追求するものです。" at bounding box center [15, 82] width 23 height 4
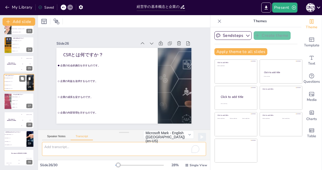
scroll to position [410, 0]
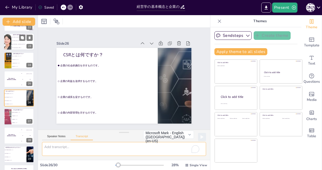
click at [12, 41] on li "企業の利益を追求する学問です。" at bounding box center [22, 41] width 23 height 4
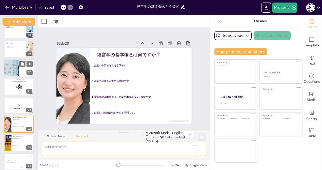
scroll to position [303, 0]
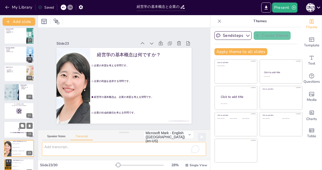
click at [14, 126] on div at bounding box center [19, 129] width 30 height 17
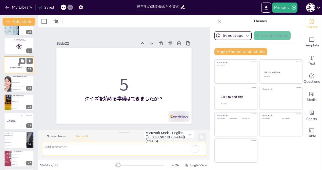
scroll to position [360, 0]
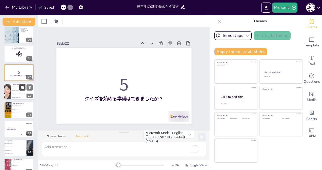
click at [20, 90] on button at bounding box center [22, 88] width 6 height 6
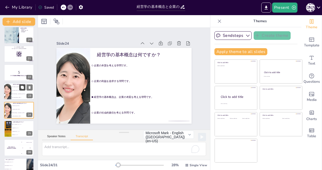
scroll to position [373, 0]
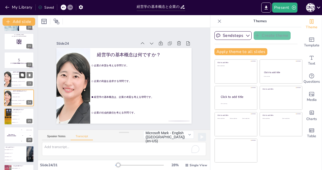
click at [19, 75] on button at bounding box center [22, 75] width 6 height 6
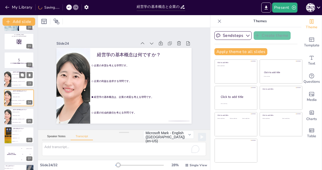
click at [15, 76] on li "企業の本質を考える学問です。" at bounding box center [22, 75] width 23 height 4
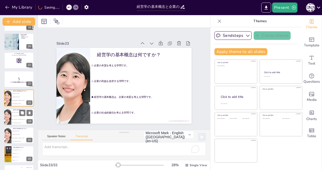
click at [14, 116] on span "企業の利益を追求する学問です。" at bounding box center [23, 116] width 22 height 1
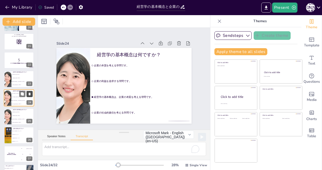
click at [30, 94] on icon at bounding box center [30, 94] width 2 height 3
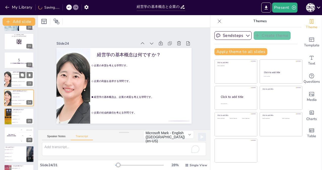
click at [15, 79] on li "企業の利益を追求する学問です。" at bounding box center [22, 79] width 23 height 4
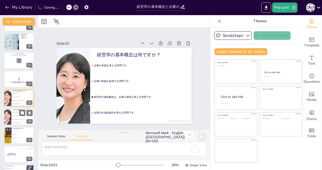
click at [14, 114] on li "企業の利益を追求する学問です。" at bounding box center [22, 116] width 23 height 4
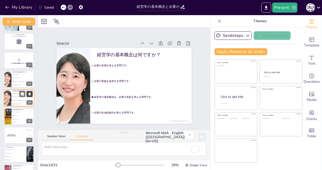
click at [29, 93] on icon at bounding box center [30, 94] width 4 height 4
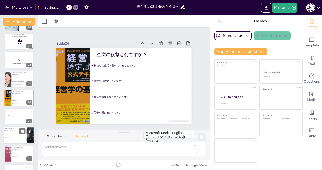
click at [10, 135] on span "企業の利益を追求するものです。" at bounding box center [16, 134] width 22 height 1
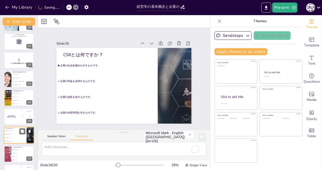
scroll to position [410, 0]
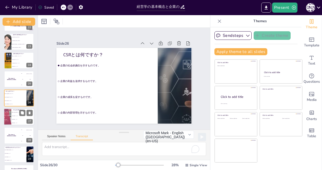
click at [14, 116] on span "社会的責任のことです。" at bounding box center [23, 116] width 22 height 1
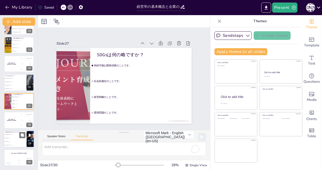
click at [10, 137] on li "企業の利益を示します。" at bounding box center [15, 139] width 23 height 4
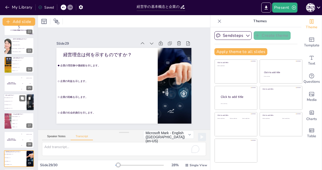
scroll to position [375, 0]
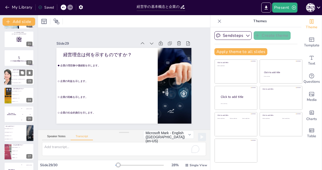
click at [19, 73] on li "企業の本質を考える学問です。" at bounding box center [22, 73] width 23 height 4
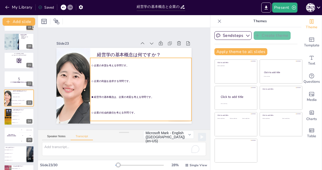
click at [94, 64] on span "企業の本質を考える学問です。" at bounding box center [142, 65] width 96 height 3
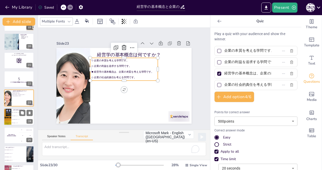
click at [12, 116] on li "利益を追求することです。" at bounding box center [22, 116] width 23 height 4
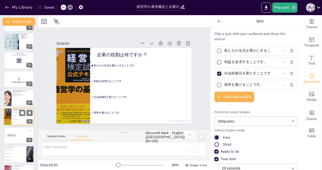
scroll to position [373, 0]
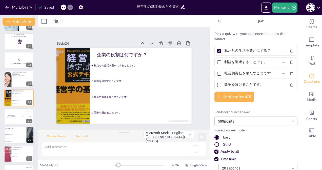
click at [59, 137] on button "Speaker Notes" at bounding box center [56, 138] width 29 height 6
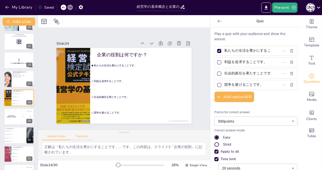
click at [82, 136] on button "Transcript" at bounding box center [82, 138] width 23 height 6
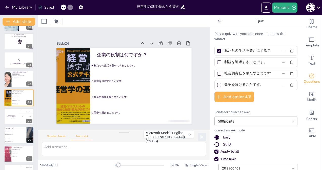
click at [57, 137] on button "Speaker Notes" at bounding box center [56, 138] width 29 height 6
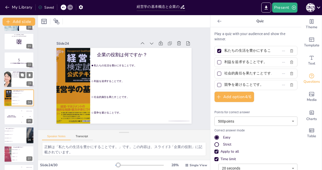
click at [17, 78] on ul "企業の本質を考える学問です。 企業の利益を追求する学問です。 経営学の基本概念は、企業の本質を考える学問です。 企業の社会的責任を考える学問です。" at bounding box center [18, 75] width 15 height 5
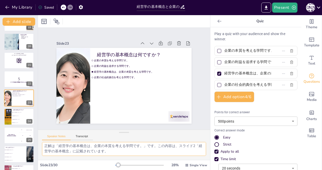
scroll to position [1, 0]
drag, startPoint x: 43, startPoint y: 146, endPoint x: 143, endPoint y: 171, distance: 103.3
click at [143, 170] on html "My Library Saved 経営学の基本概念と企業の役割 Present 柳 柳 Document fonts Akatab Recently used…" at bounding box center [161, 85] width 322 height 170
click at [120, 151] on textarea "正解は「経営学の基本概念は、企業の本質を考える学問です。」です。この内容は、スライド2「経営学の基本概念」に記載されています。" at bounding box center [124, 149] width 164 height 14
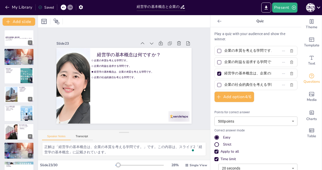
scroll to position [1, 0]
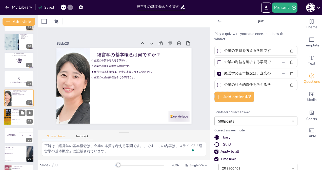
checkbox input "true"
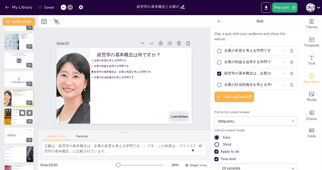
checkbox input "true"
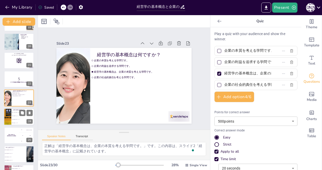
checkbox input "true"
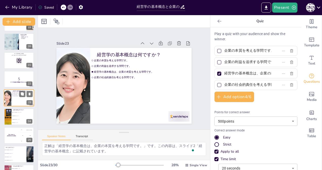
checkbox input "true"
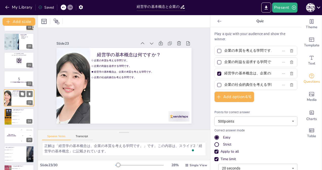
checkbox input "true"
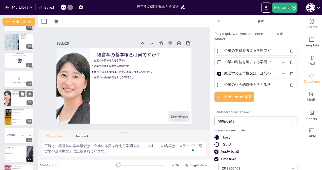
checkbox input "true"
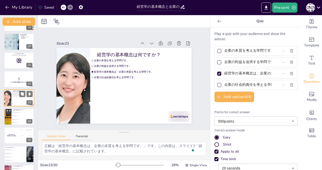
checkbox input "true"
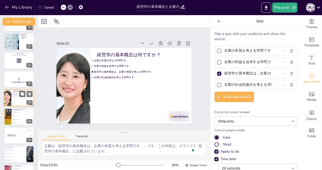
checkbox input "true"
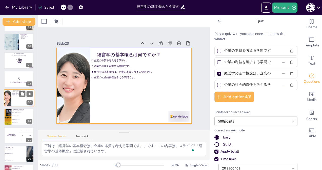
checkbox input "true"
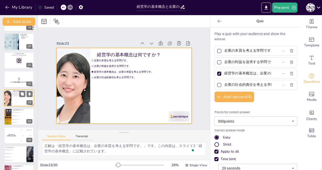
checkbox input "true"
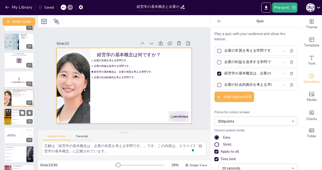
checkbox input "true"
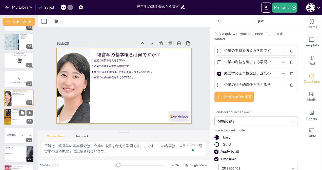
checkbox input "true"
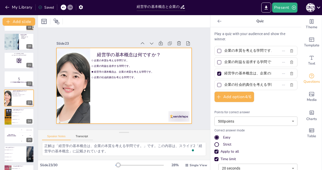
checkbox input "true"
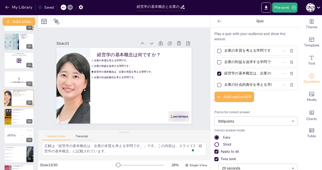
checkbox input "true"
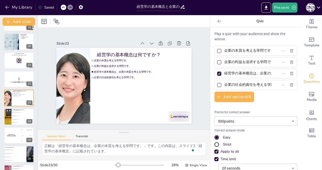
checkbox input "true"
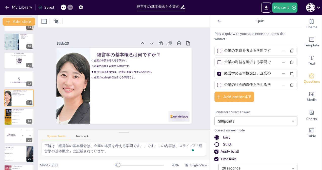
checkbox input "true"
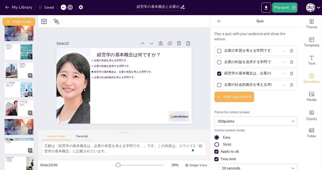
scroll to position [0, 0]
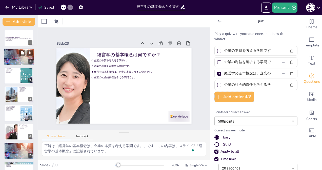
checkbox input "true"
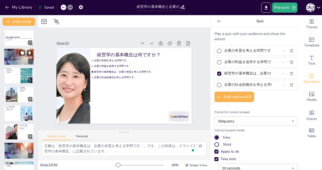
checkbox input "true"
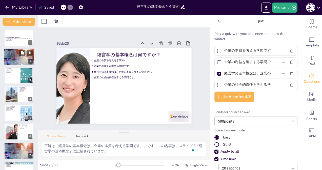
checkbox input "true"
click at [17, 56] on div at bounding box center [19, 56] width 30 height 17
checkbox input "true"
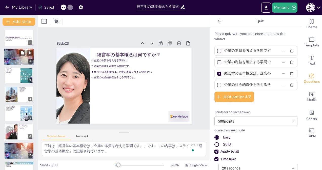
checkbox input "true"
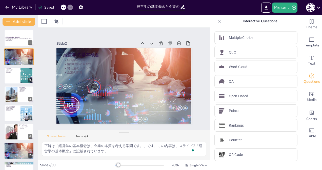
checkbox input "true"
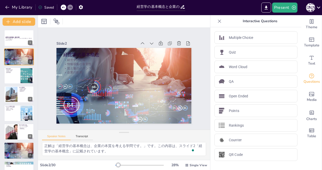
checkbox input "true"
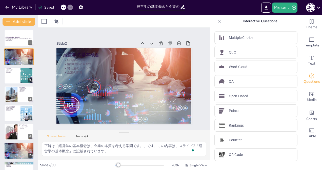
checkbox input "true"
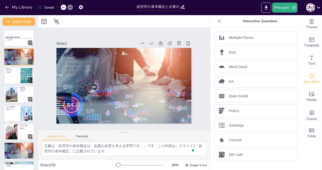
checkbox input "true"
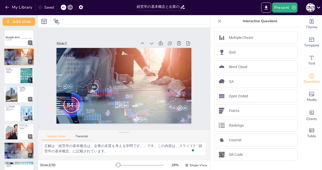
scroll to position [11, 0]
checkbox input "true"
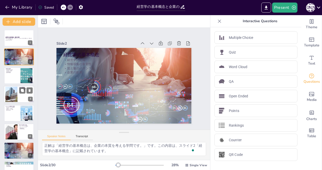
checkbox input "true"
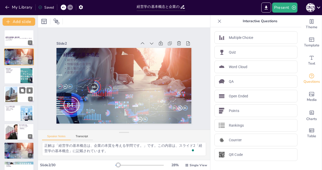
checkbox input "true"
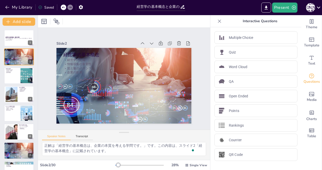
checkbox input "true"
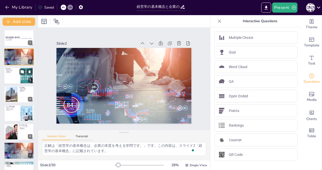
checkbox input "true"
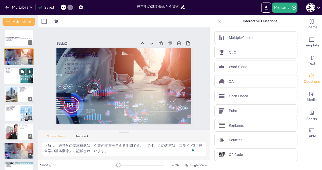
checkbox input "true"
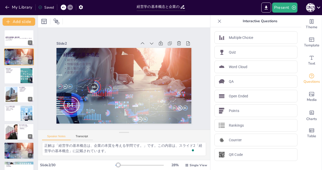
checkbox input "true"
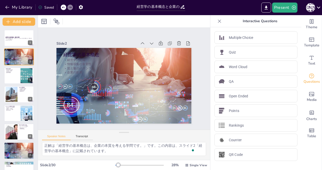
checkbox input "true"
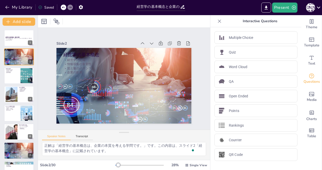
checkbox input "true"
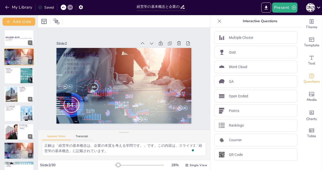
checkbox input "true"
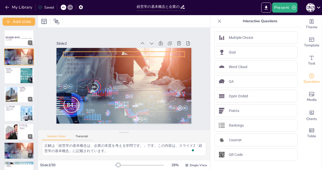
checkbox input "true"
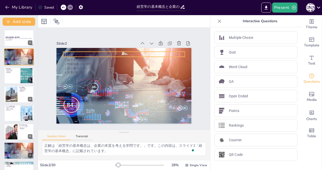
checkbox input "true"
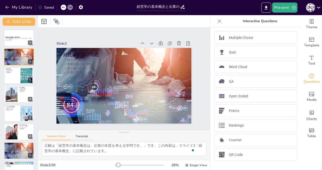
checkbox input "true"
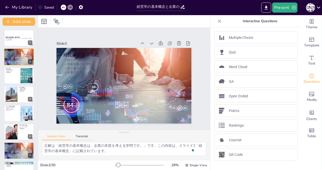
checkbox input "true"
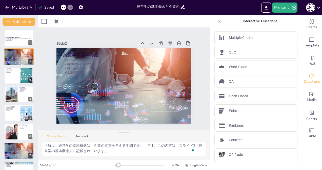
checkbox input "true"
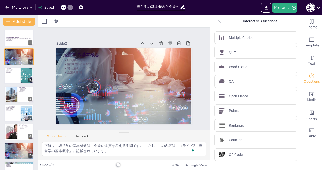
checkbox input "true"
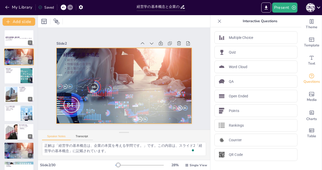
checkbox input "true"
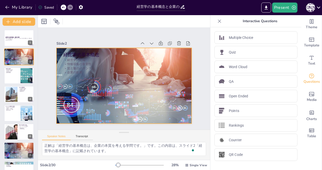
checkbox input "true"
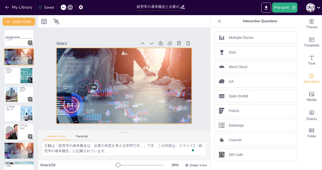
checkbox input "true"
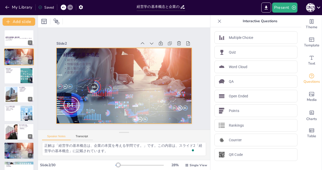
checkbox input "true"
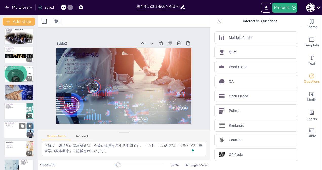
scroll to position [278, 0]
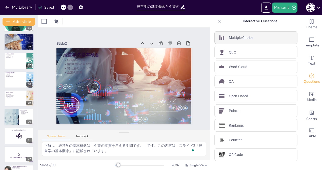
click at [231, 36] on p "Multiple Choice" at bounding box center [241, 37] width 24 height 5
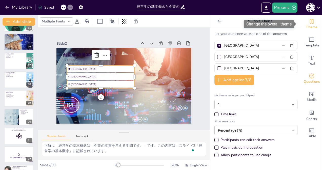
click at [310, 23] on icon "Change the overall theme" at bounding box center [312, 21] width 4 height 5
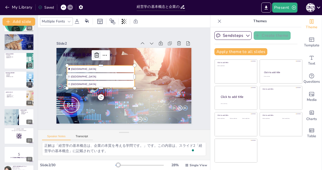
click at [94, 53] on icon at bounding box center [97, 55] width 6 height 6
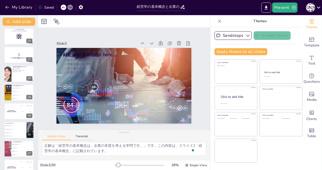
scroll to position [379, 0]
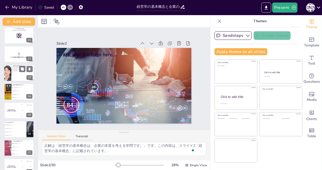
click at [16, 74] on div at bounding box center [19, 73] width 30 height 17
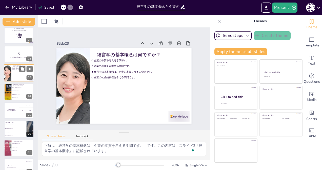
scroll to position [1, 0]
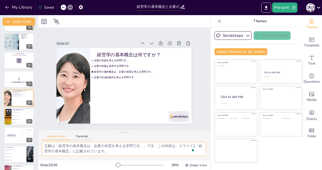
drag, startPoint x: 45, startPoint y: 145, endPoint x: 125, endPoint y: 161, distance: 82.5
click at [125, 161] on div "Slide 1 経営学の基本概念と企業の役割 経営学の基本概念を探求し、企業がどのように私たちの生活に影響を与え、役割を果たしているかを理解する。 Gener…" at bounding box center [124, 92] width 172 height 155
click at [17, 117] on li "利益を追求することです。" at bounding box center [22, 116] width 23 height 4
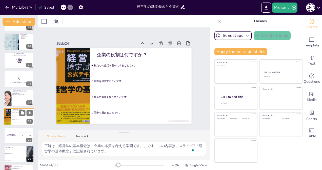
scroll to position [373, 0]
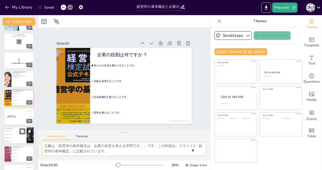
click at [12, 134] on li "企業の利益を追求するものです。" at bounding box center [15, 135] width 23 height 4
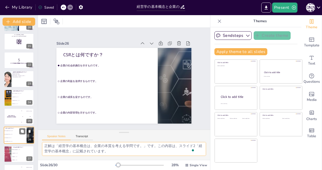
scroll to position [410, 0]
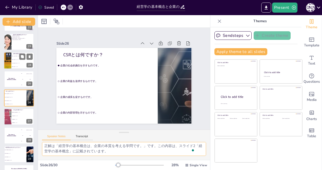
click at [16, 61] on li "利益を追求することです。" at bounding box center [22, 60] width 23 height 4
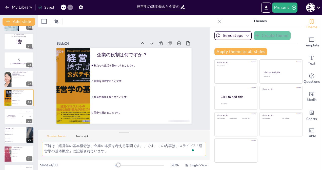
scroll to position [1, 0]
drag, startPoint x: 44, startPoint y: 145, endPoint x: 87, endPoint y: 156, distance: 44.2
click at [87, 156] on textarea "正解は「私たちの生活を豊かにすることです。」です。この内容は、スライド3「企業の役割」に記載されています。" at bounding box center [124, 149] width 164 height 14
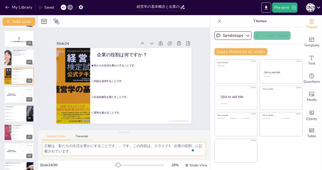
scroll to position [401, 0]
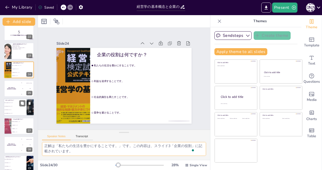
click at [11, 103] on span "企業の社会的責任を示すものです。" at bounding box center [16, 103] width 22 height 1
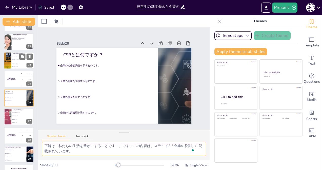
click at [16, 58] on li "利益を追求することです。" at bounding box center [22, 60] width 23 height 4
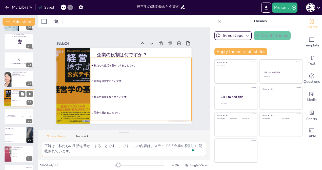
click at [16, 97] on span "利益を追求することです。" at bounding box center [23, 97] width 22 height 1
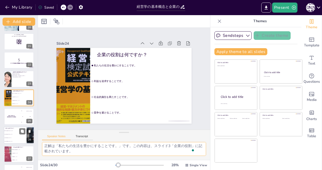
click at [13, 134] on li "企業の利益を追求するものです。" at bounding box center [15, 135] width 23 height 4
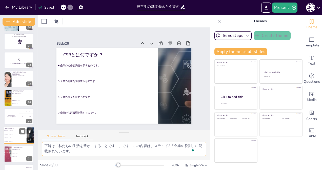
scroll to position [410, 0]
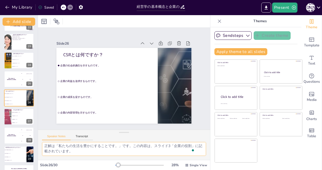
drag, startPoint x: 45, startPoint y: 146, endPoint x: 113, endPoint y: 155, distance: 68.1
click at [113, 155] on textarea "正解は「企業の社会的責任を示すものです。」です。この内容は、スライド17「企業の社会的責任」に記載されています。" at bounding box center [124, 149] width 164 height 14
click at [91, 154] on textarea "正解は「企業の社会的責任を示すものです。」です。この内容は、スライド17「企業の社会的責任」に記載されています。" at bounding box center [124, 149] width 164 height 14
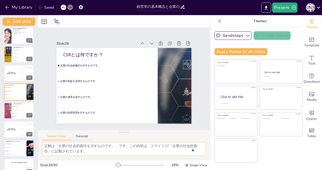
scroll to position [426, 0]
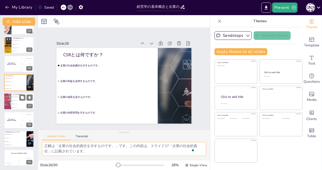
click at [14, 101] on li "社会的責任のことです。" at bounding box center [22, 101] width 23 height 4
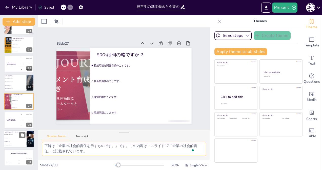
click at [8, 142] on span "企業の戦略を示します。" at bounding box center [16, 141] width 22 height 1
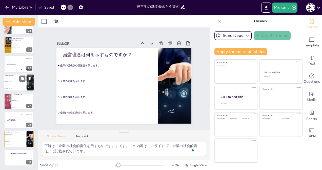
click at [11, 84] on li "企業の成長を促すものです。" at bounding box center [15, 86] width 23 height 4
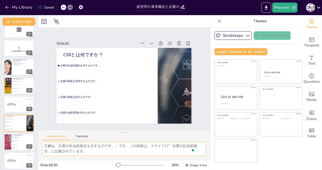
scroll to position [373, 0]
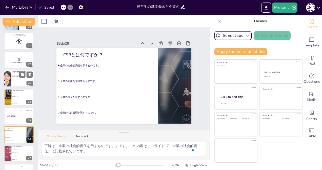
click at [15, 77] on span "企業の社会的責任を考える学問です。" at bounding box center [19, 77] width 14 height 1
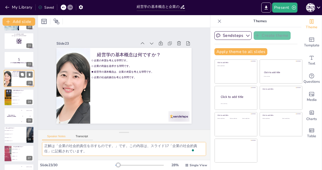
scroll to position [354, 0]
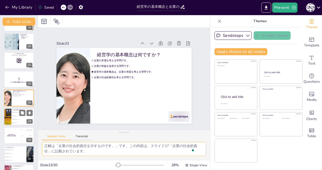
click at [15, 116] on span "利益を追求することです。" at bounding box center [23, 116] width 22 height 1
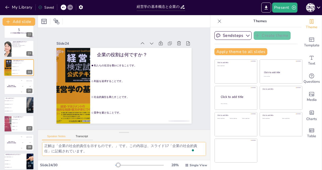
scroll to position [405, 0]
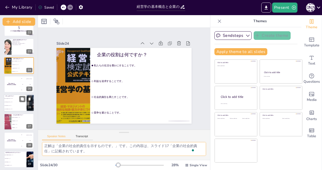
click at [12, 102] on span "企業の利益を追求するものです。" at bounding box center [16, 102] width 22 height 1
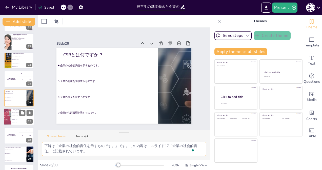
click at [11, 118] on div at bounding box center [7, 116] width 26 height 17
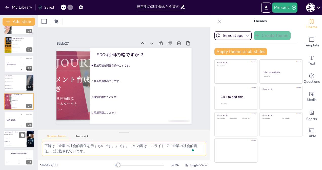
click at [10, 139] on li "企業の利益を示します。" at bounding box center [15, 139] width 23 height 4
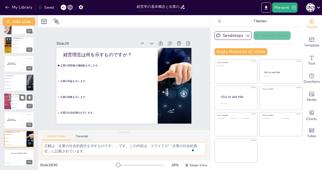
click at [12, 102] on li "社会的責任のことです。" at bounding box center [22, 101] width 23 height 4
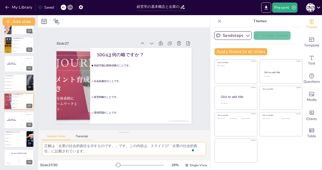
drag, startPoint x: 45, startPoint y: 146, endPoint x: 96, endPoint y: 157, distance: 52.5
click at [96, 157] on div "正解は「持続可能な開発目標のことです。」です。この内容は、スライド18「持続可能な開発目標」に記載されています。" at bounding box center [124, 151] width 172 height 18
click at [14, 139] on li "企業の利益を示します。" at bounding box center [15, 139] width 23 height 4
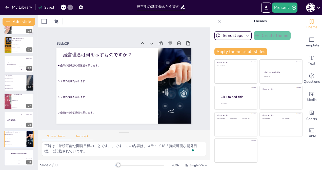
click at [82, 139] on button "Transcript" at bounding box center [82, 138] width 23 height 6
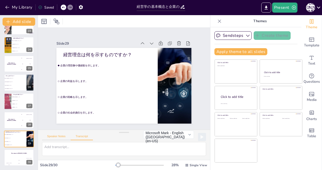
click at [58, 138] on button "Speaker Notes" at bounding box center [56, 138] width 29 height 6
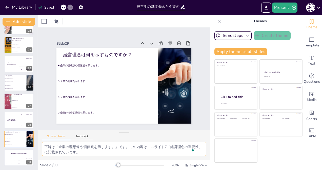
scroll to position [1, 0]
drag, startPoint x: 45, startPoint y: 147, endPoint x: 99, endPoint y: 158, distance: 55.5
click at [99, 158] on div "正解は「企業の理想像や価値観を示します。」です。この内容は、スライド7「経営理念の重要性」に記載されています。" at bounding box center [124, 151] width 172 height 18
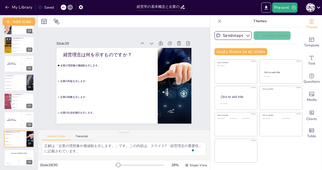
click at [154, 138] on div "Speaker Notes Transcript" at bounding box center [124, 136] width 172 height 12
